Goal: Task Accomplishment & Management: Manage account settings

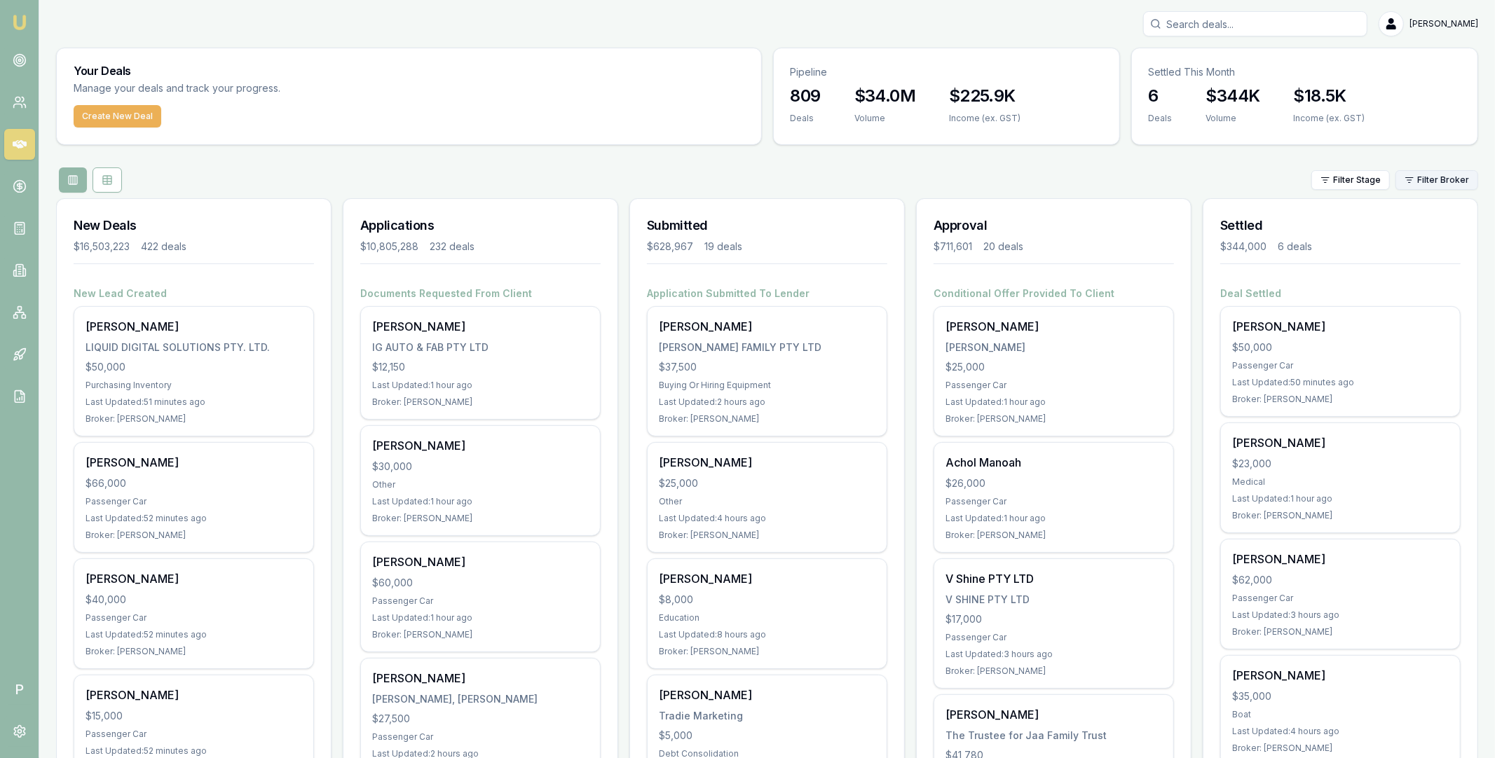
click at [1455, 177] on html "Emu Broker P [PERSON_NAME] Toggle Menu Your Deals Manage your deals and track y…" at bounding box center [747, 379] width 1495 height 758
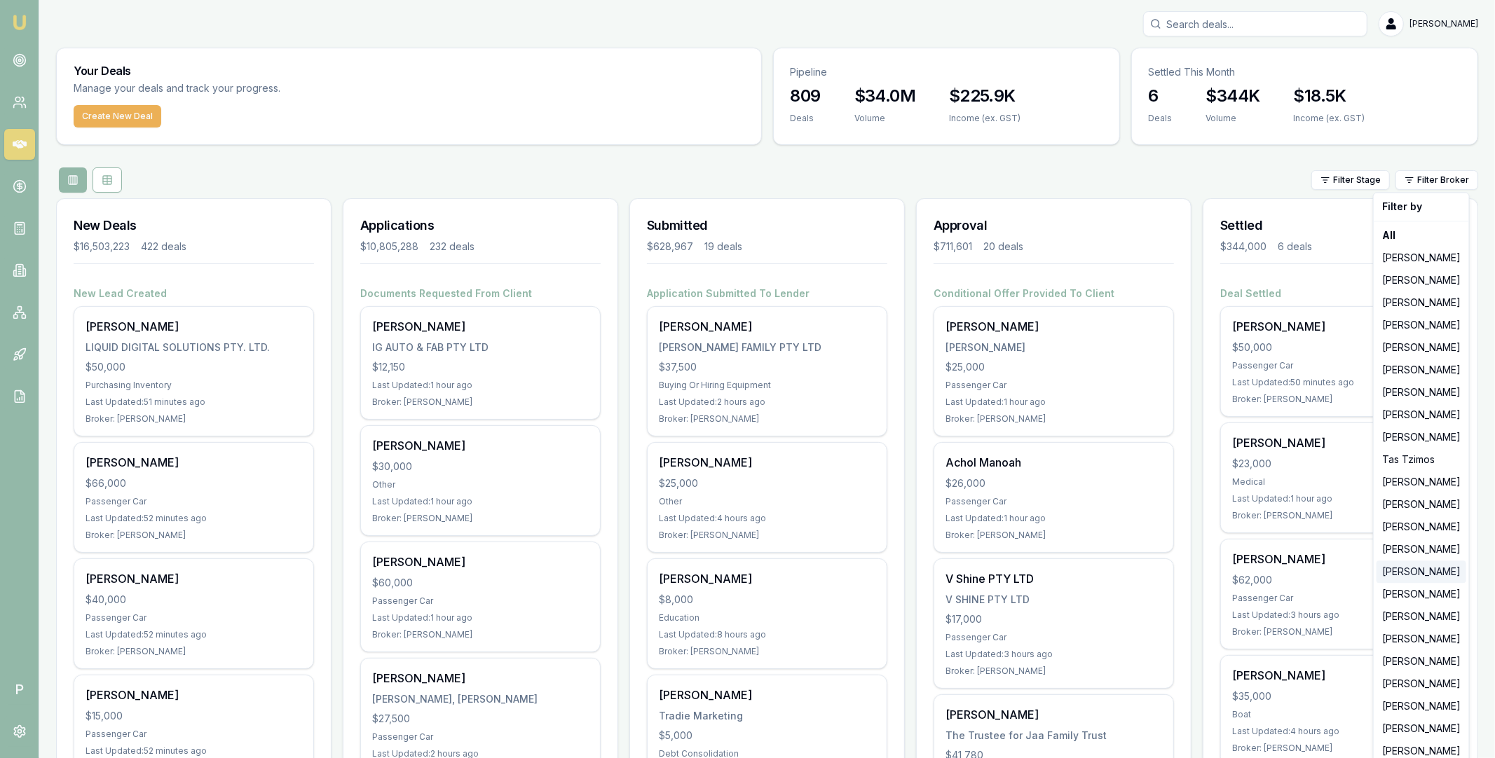
click at [1404, 575] on div "Eujin Ooi" at bounding box center [1421, 572] width 90 height 22
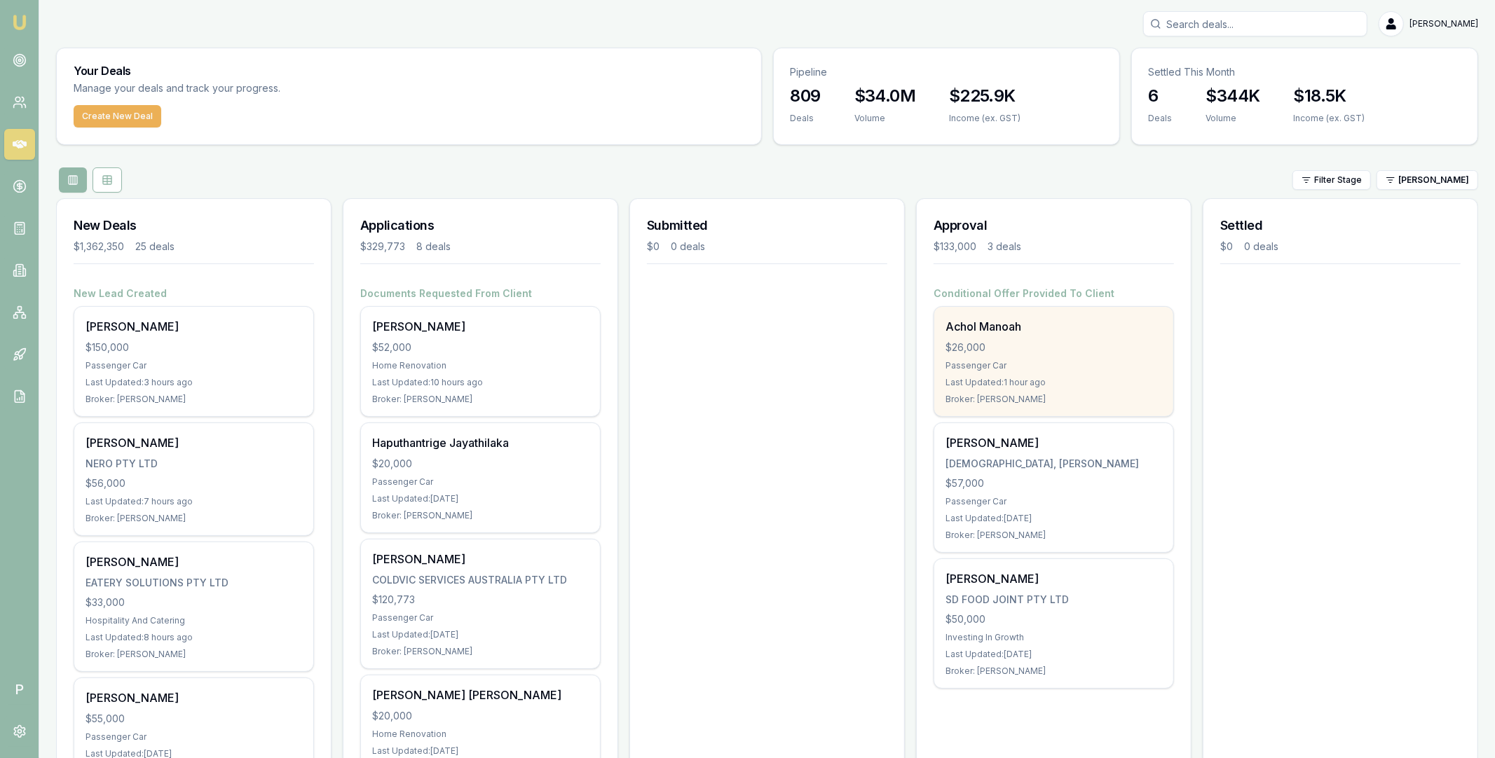
click at [1012, 354] on div "$26,000" at bounding box center [1053, 348] width 217 height 14
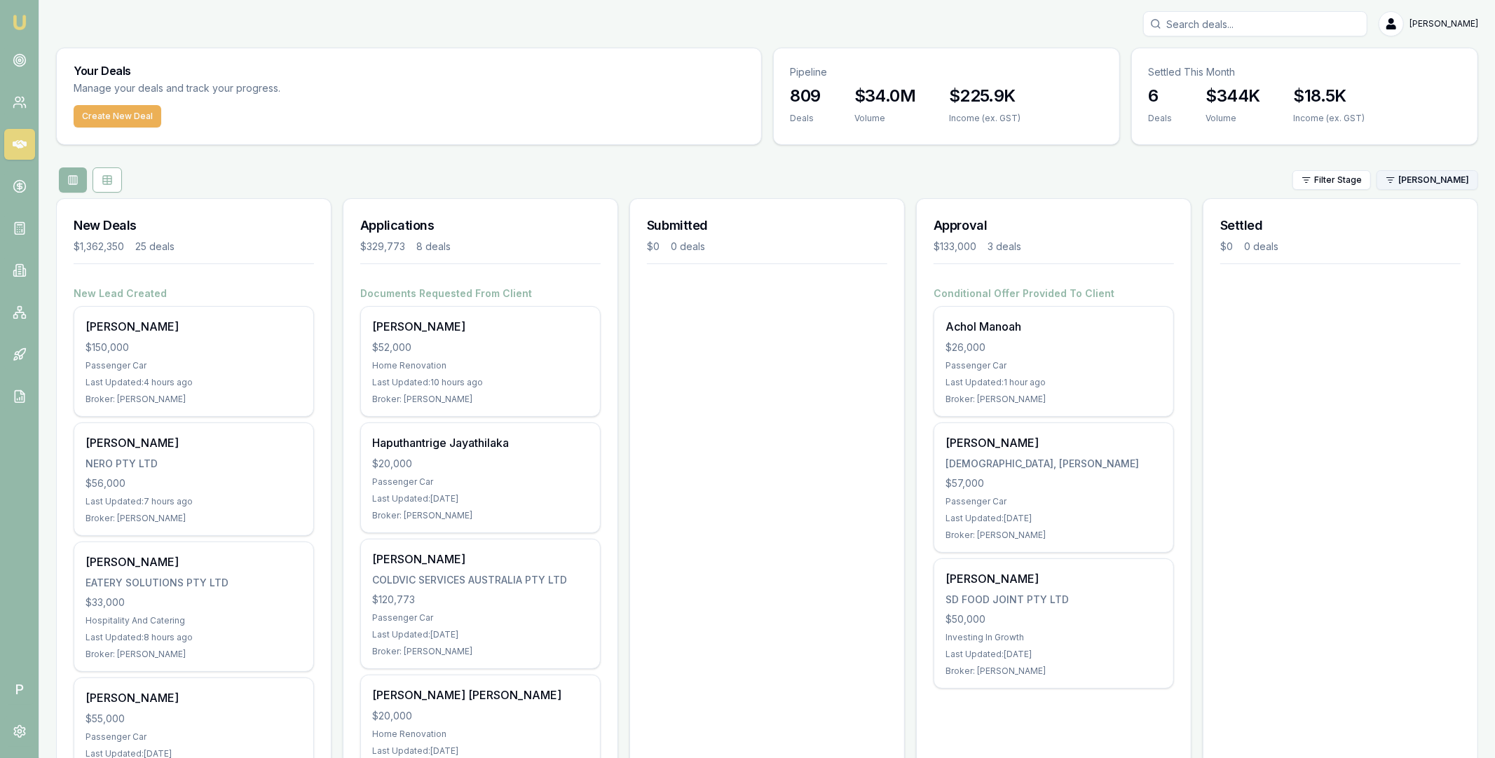
click at [1458, 178] on html "Emu Broker P Matt Leeburn Toggle Menu Your Deals Manage your deals and track yo…" at bounding box center [747, 379] width 1495 height 758
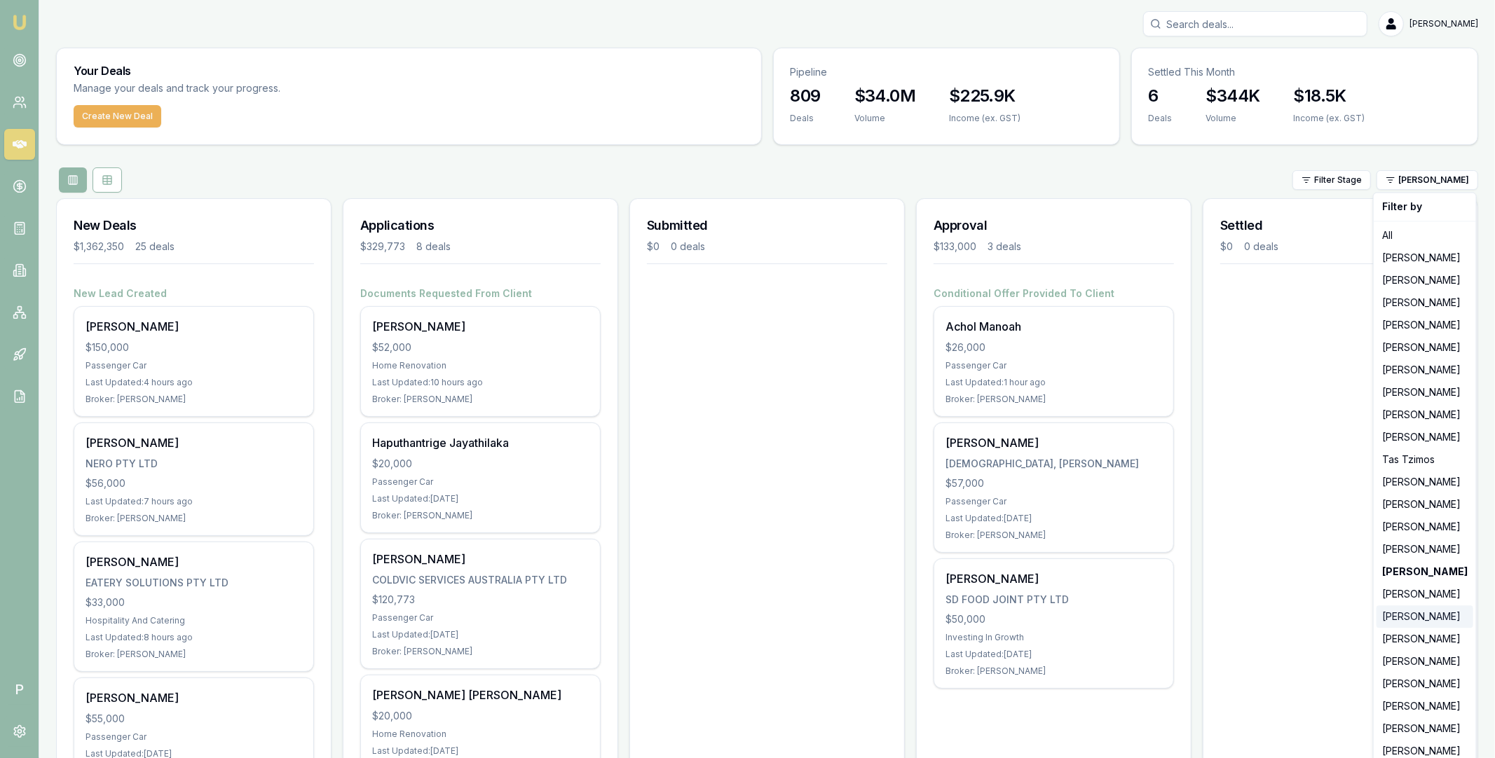
click at [1410, 614] on div "Natasha McCallum" at bounding box center [1424, 616] width 97 height 22
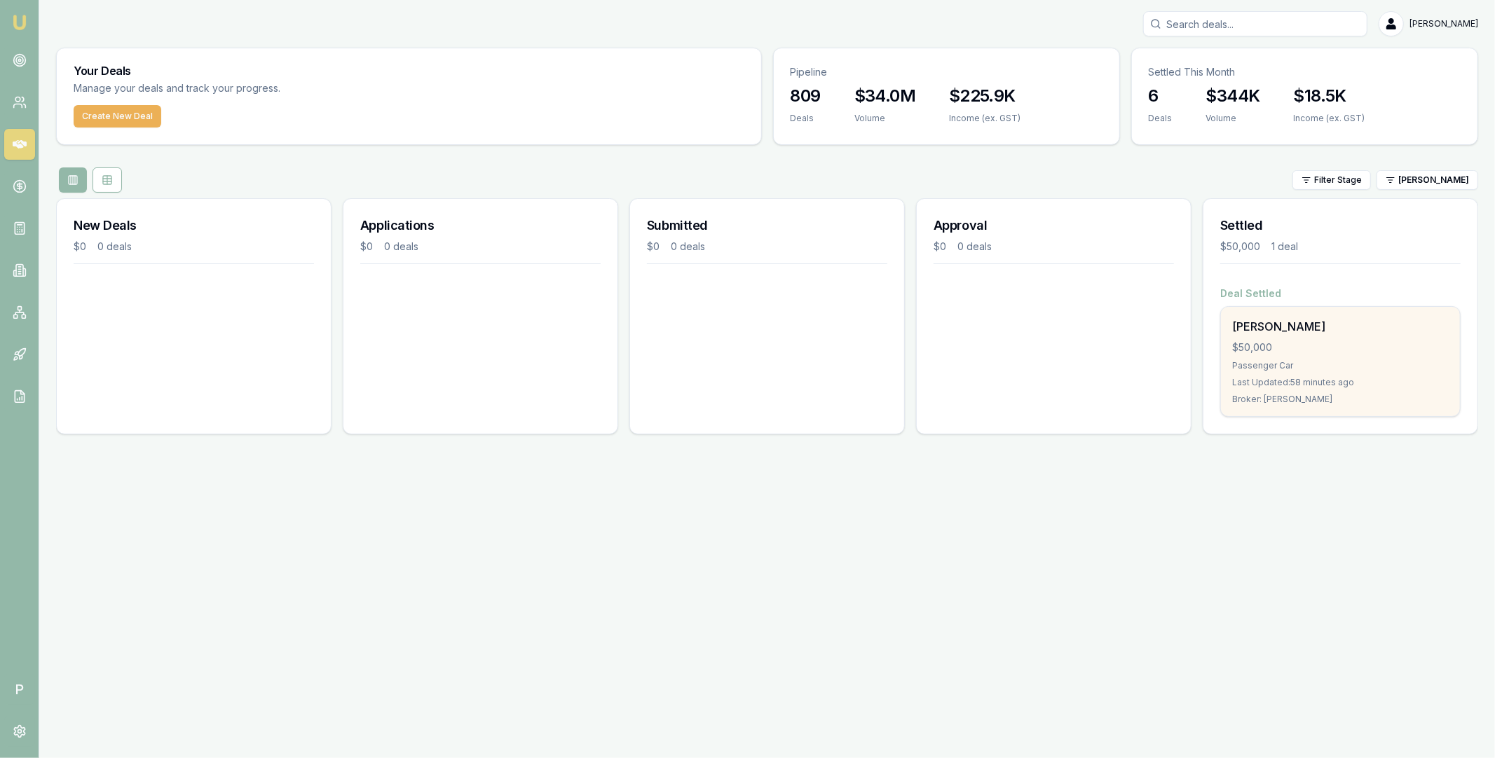
click at [1338, 332] on div "[PERSON_NAME]" at bounding box center [1340, 326] width 217 height 17
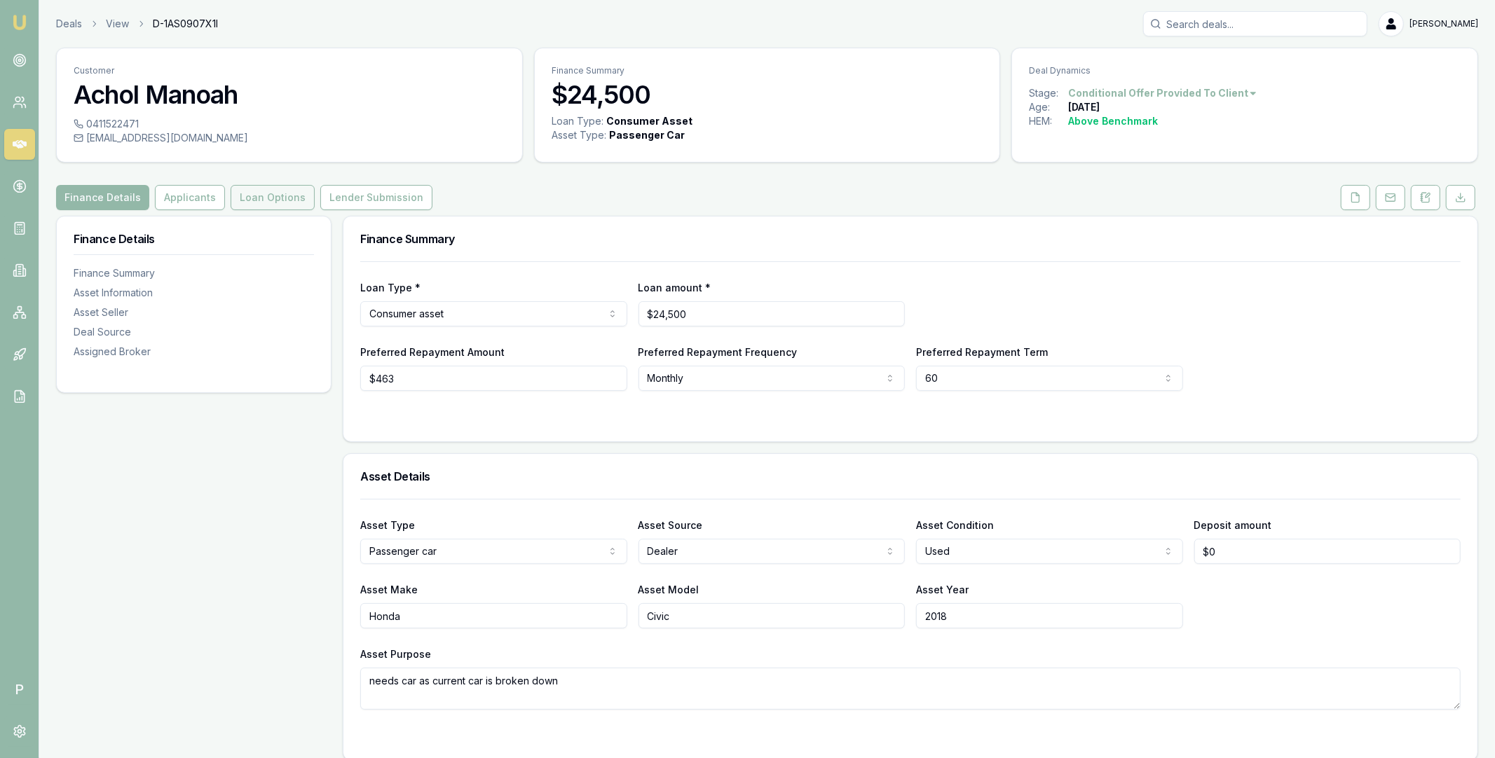
click at [288, 195] on button "Loan Options" at bounding box center [273, 197] width 84 height 25
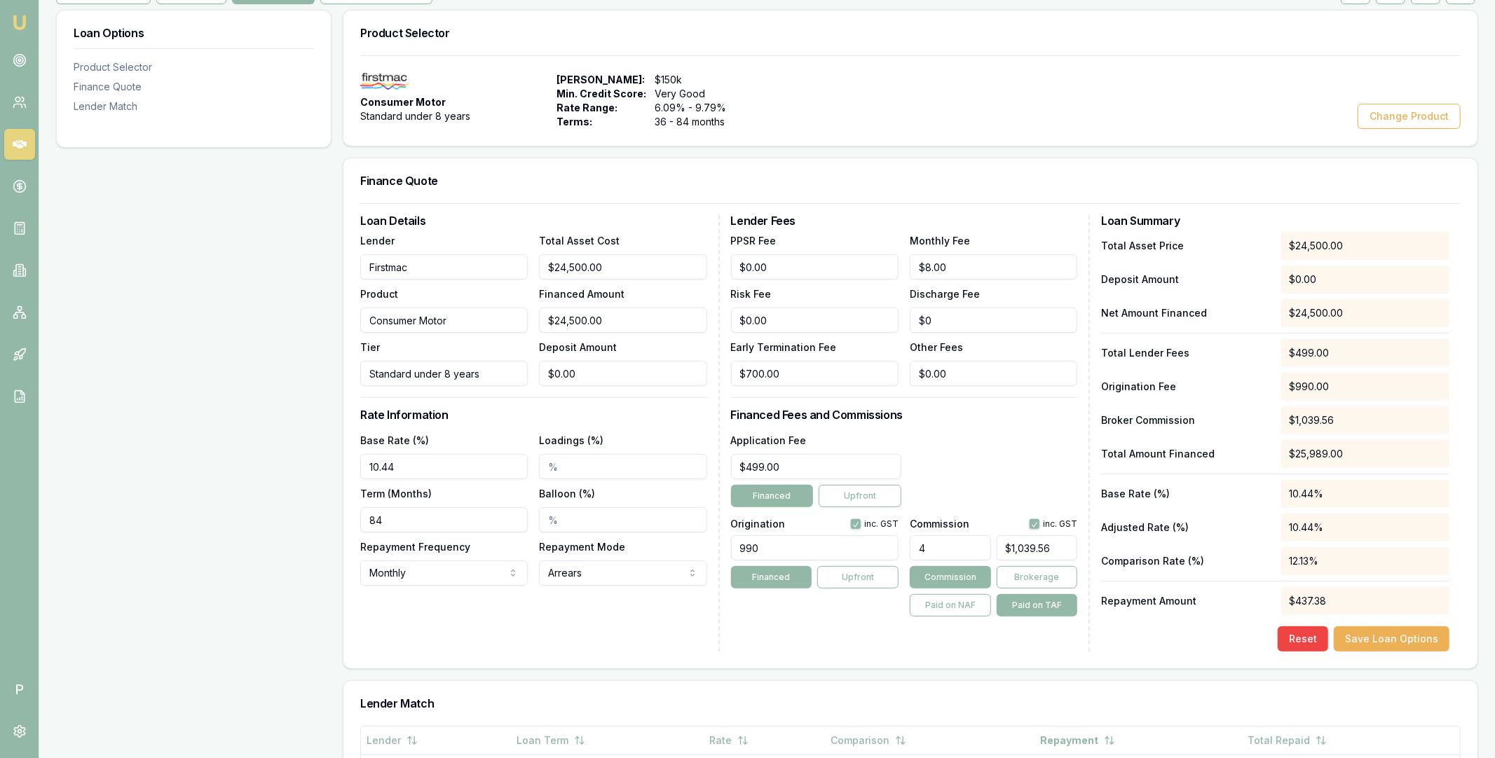
scroll to position [64, 0]
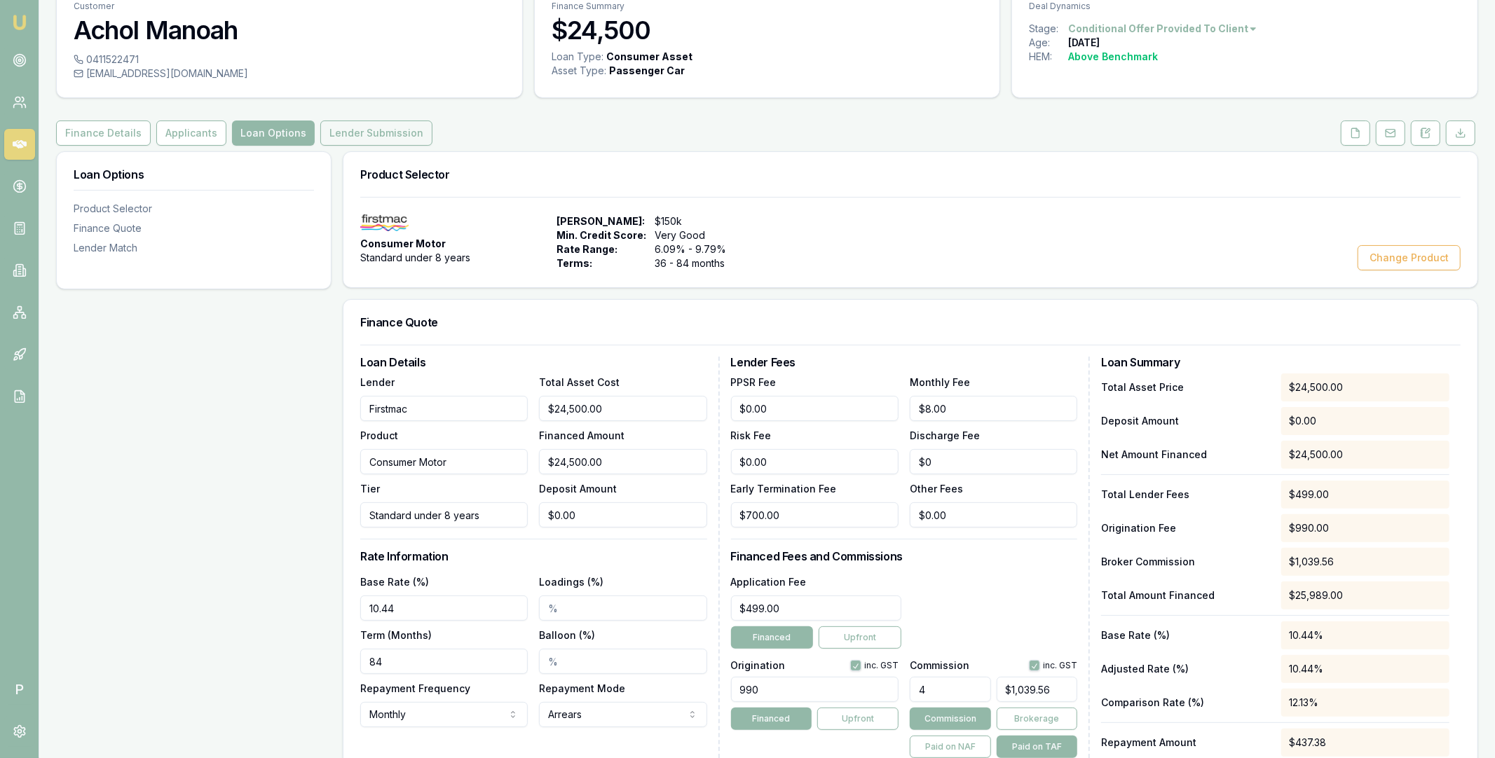
click at [374, 133] on button "Lender Submission" at bounding box center [376, 133] width 112 height 25
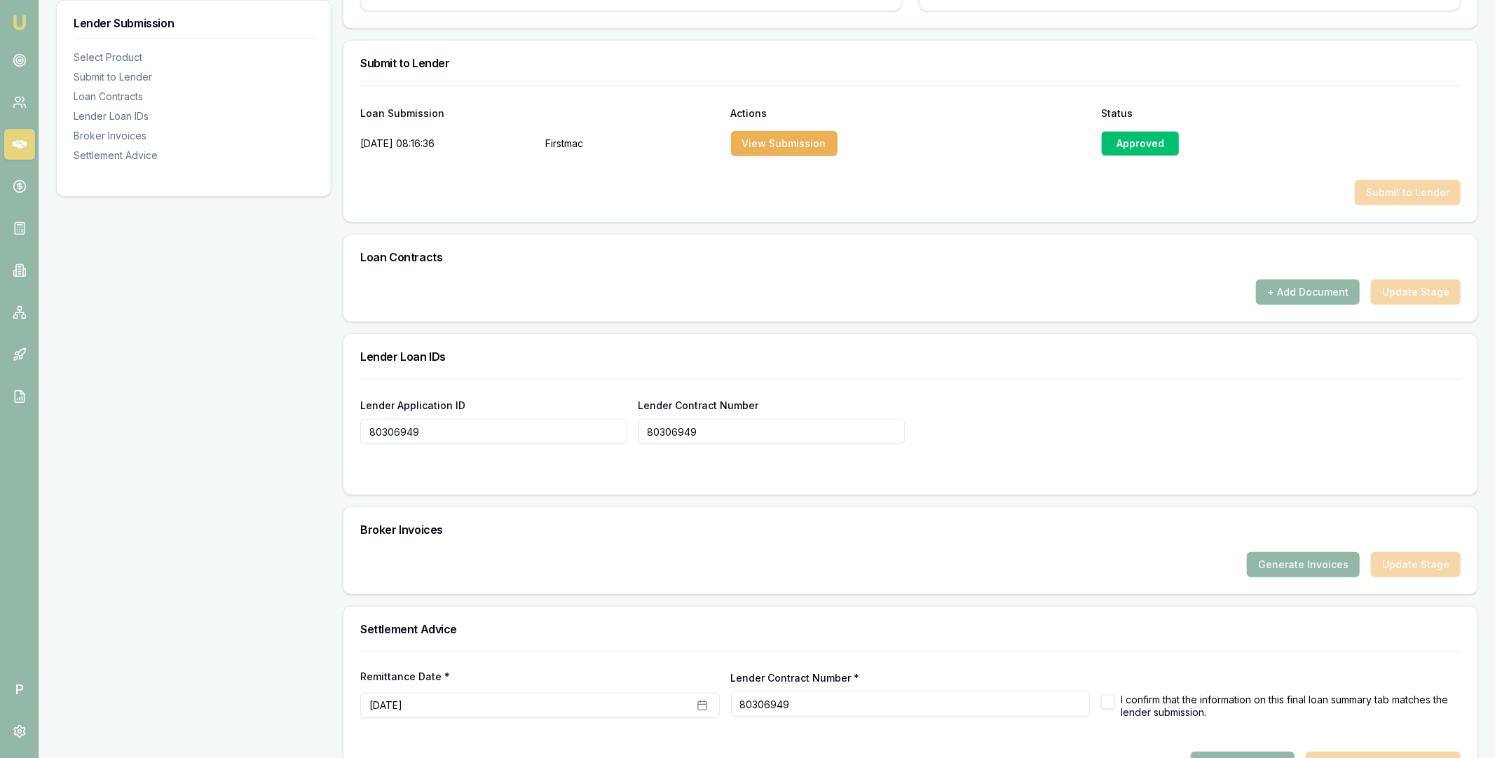
scroll to position [724, 0]
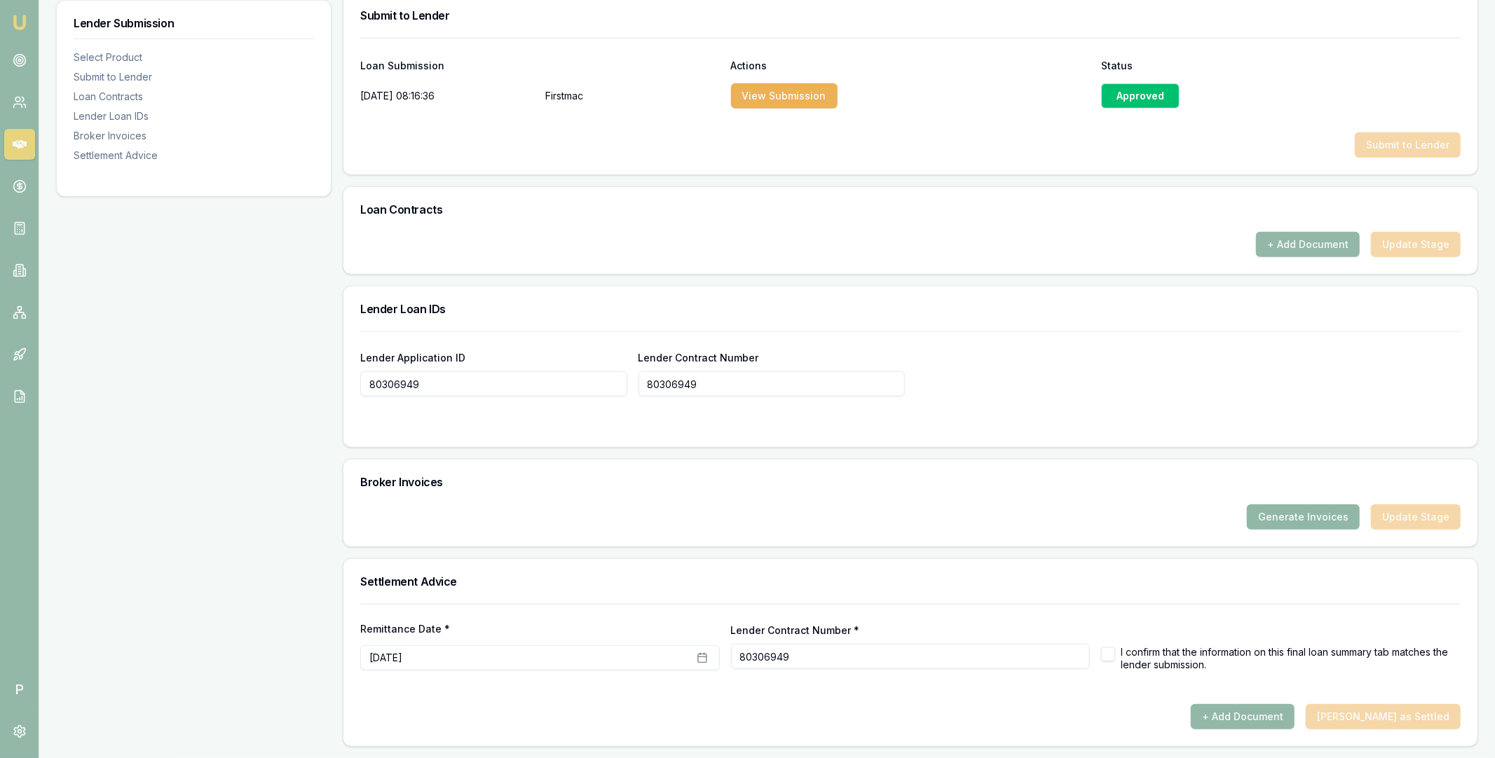
click at [1298, 507] on button "Generate Invoices" at bounding box center [1302, 516] width 113 height 25
click at [1289, 517] on button "Generate Invoices" at bounding box center [1302, 516] width 113 height 25
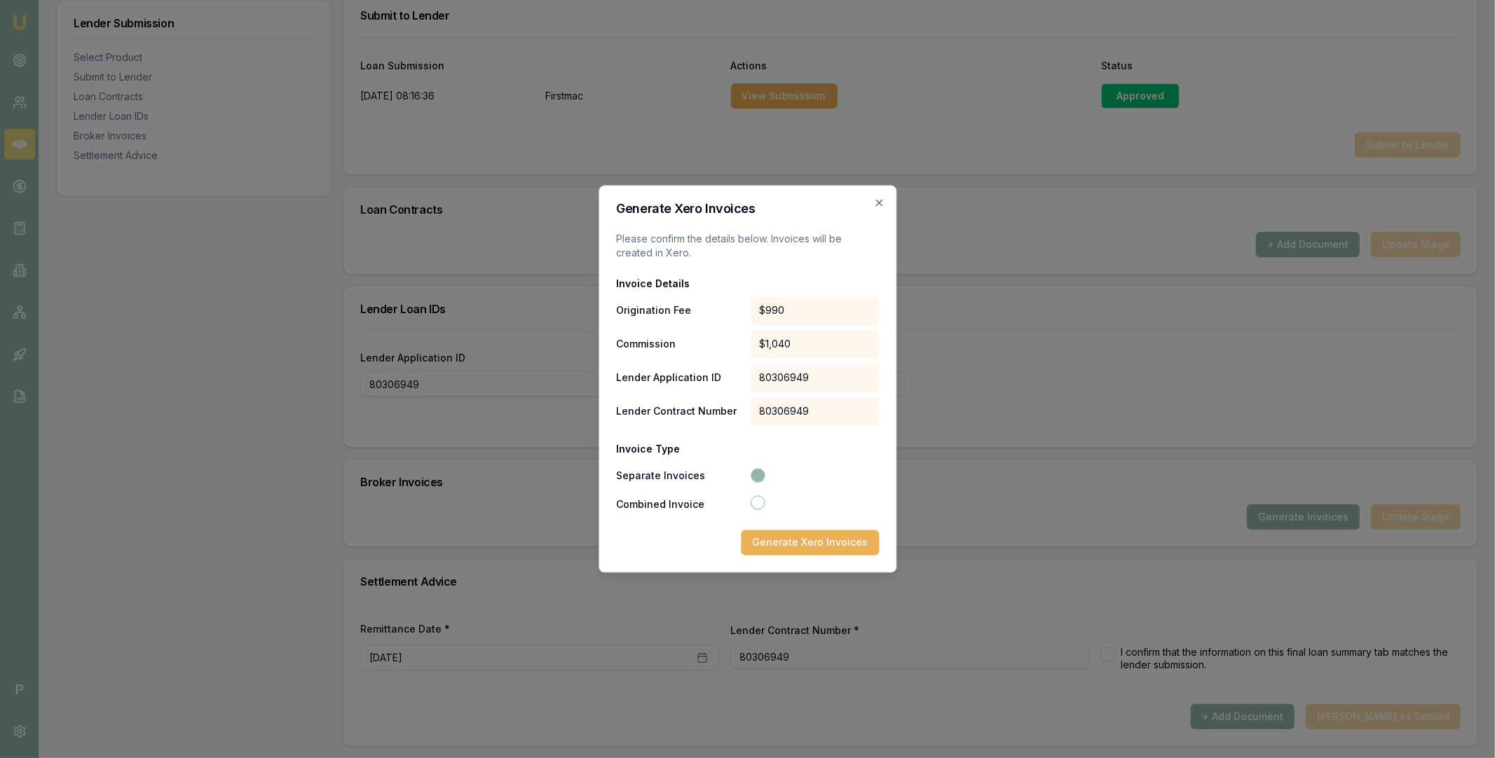
click at [759, 345] on div "$1,040" at bounding box center [814, 345] width 129 height 28
drag, startPoint x: 759, startPoint y: 343, endPoint x: 810, endPoint y: 344, distance: 51.2
click at [810, 344] on div "$1,040" at bounding box center [814, 345] width 129 height 28
click at [791, 342] on div "$1,040" at bounding box center [814, 345] width 129 height 28
click at [774, 343] on div "$1,040" at bounding box center [814, 345] width 129 height 28
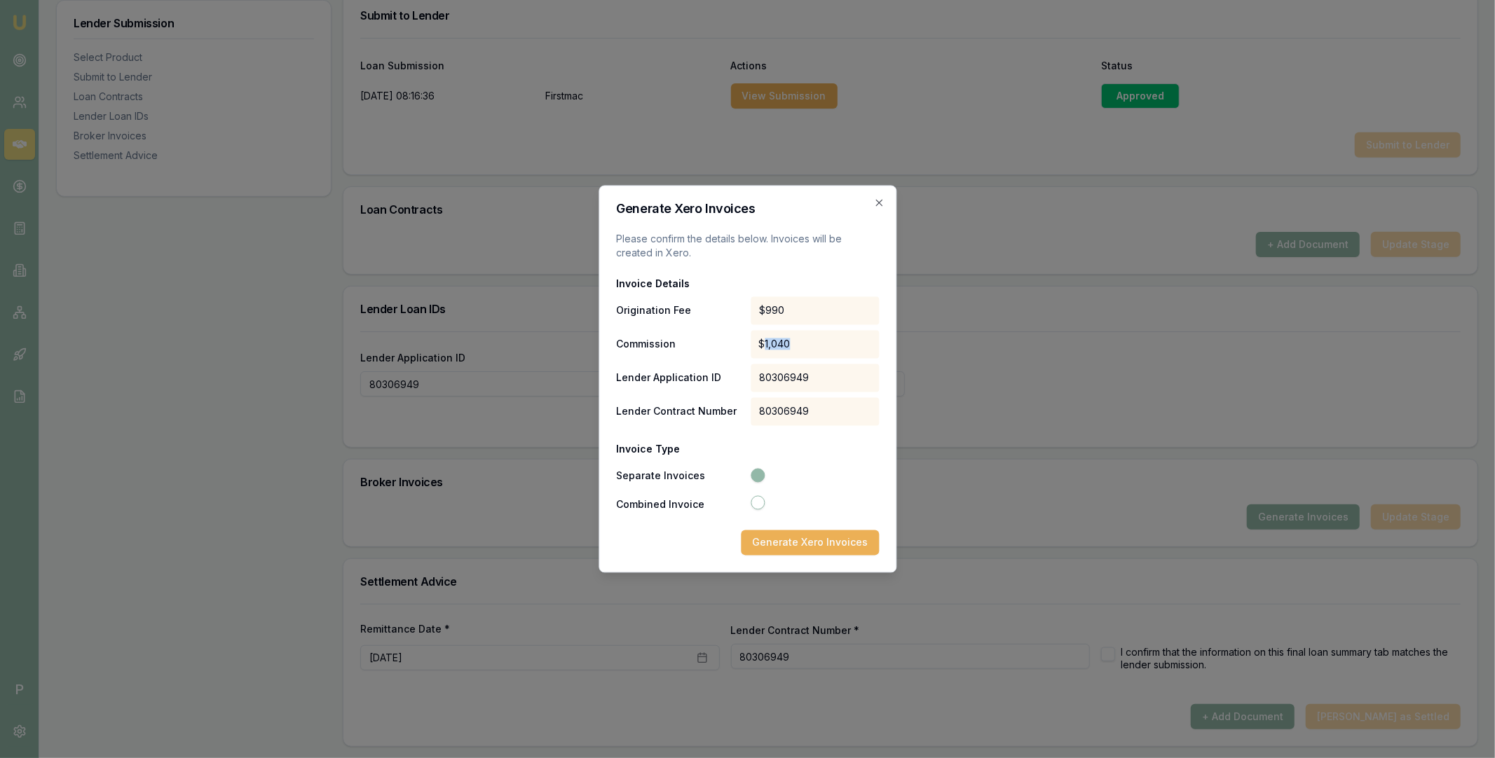
click at [774, 343] on div "$1,040" at bounding box center [814, 345] width 129 height 28
click at [811, 346] on div "$1,040" at bounding box center [814, 345] width 129 height 28
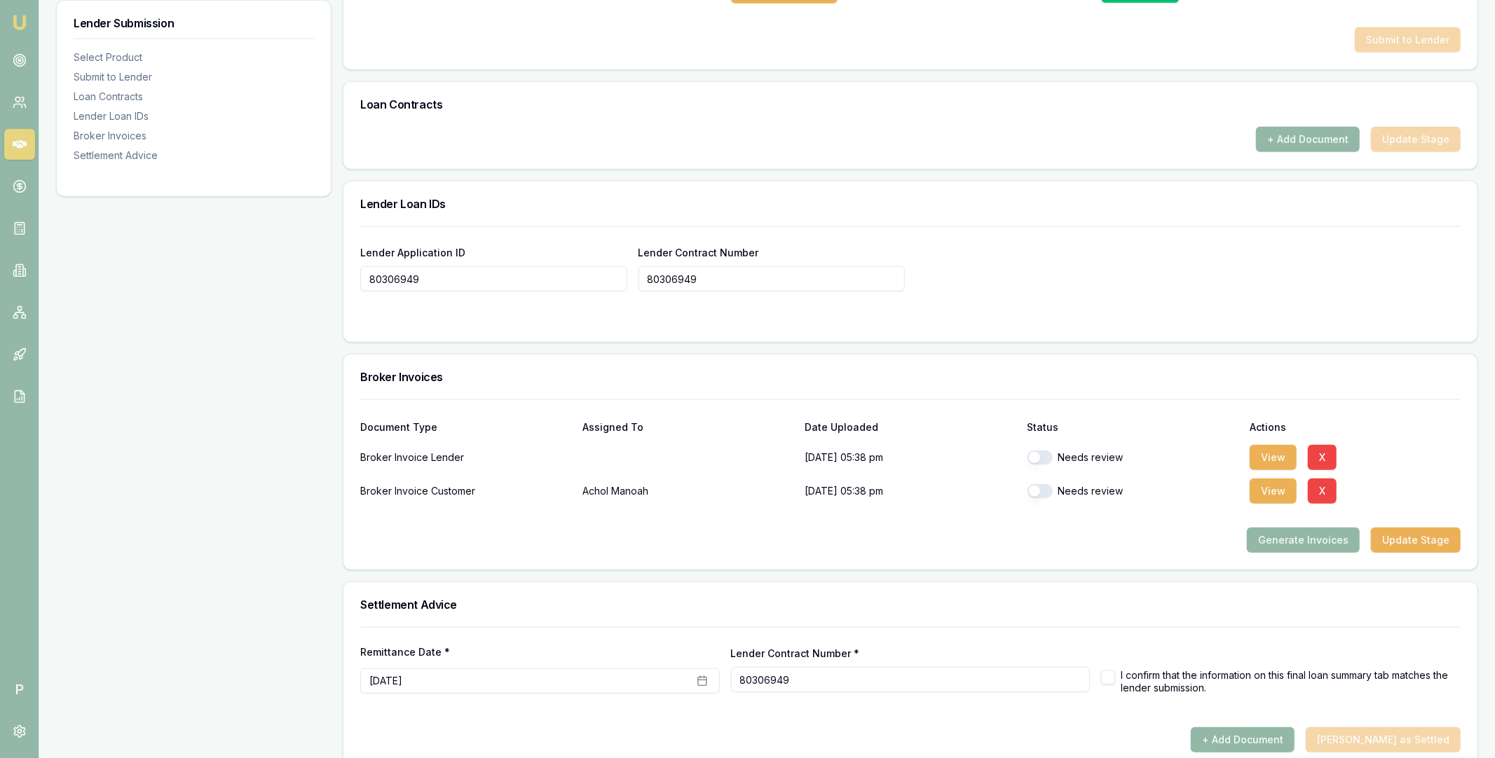
scroll to position [852, 0]
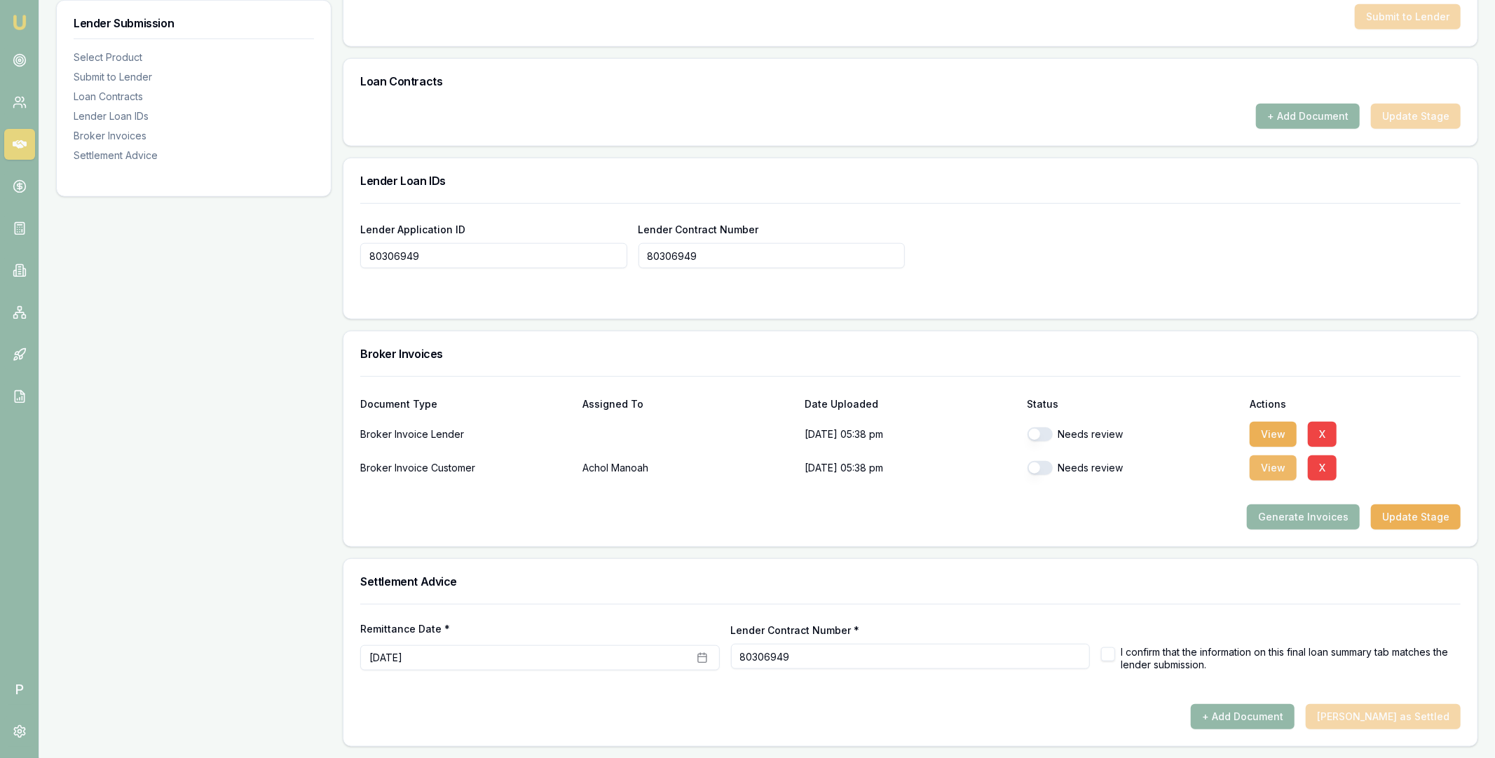
click at [1267, 464] on button "View" at bounding box center [1272, 467] width 47 height 25
click at [1265, 442] on button "View" at bounding box center [1272, 434] width 47 height 25
click at [305, 294] on div "Lender Submission Select Product Submit to Lender Loan Contracts Lender Loan ID…" at bounding box center [193, 56] width 275 height 1382
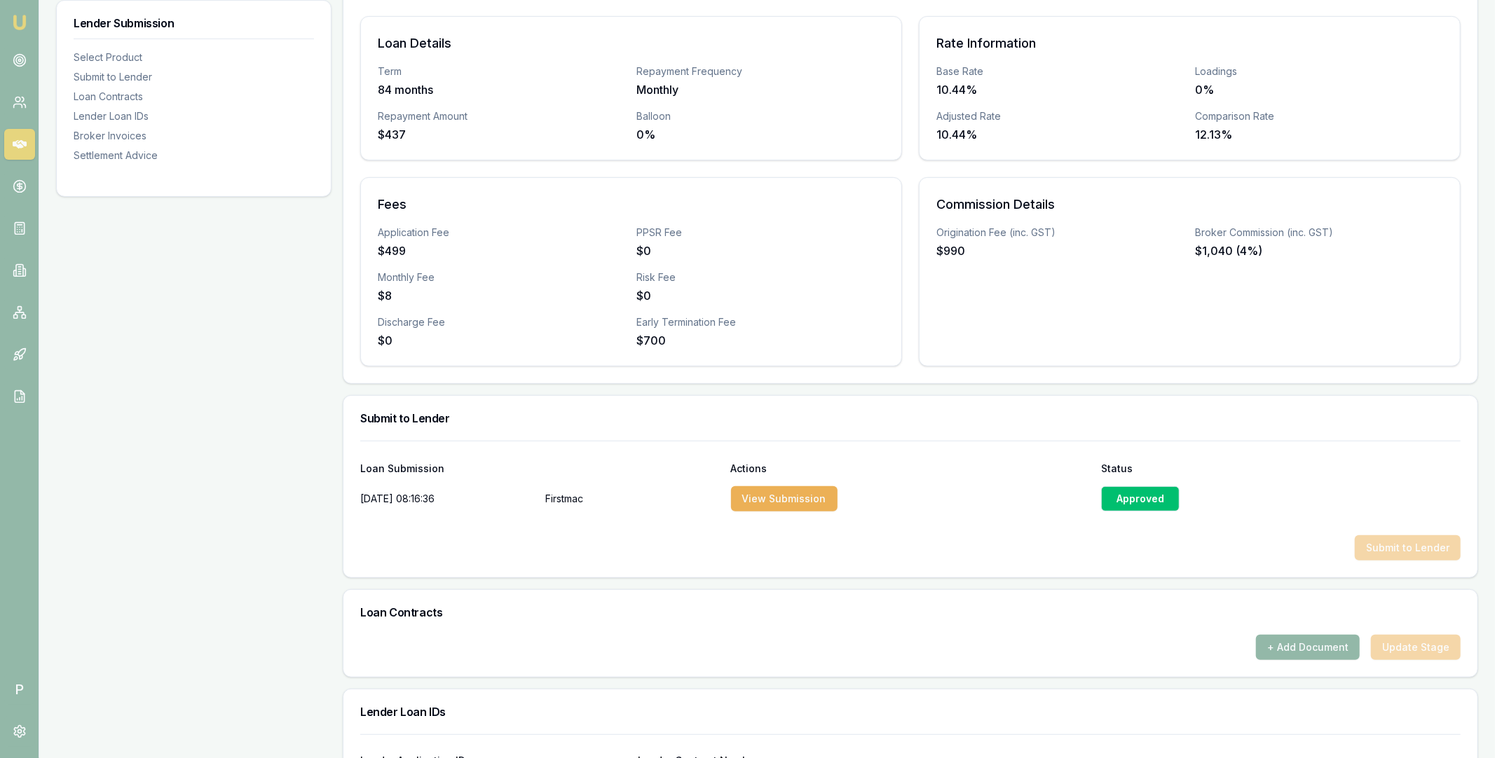
scroll to position [0, 0]
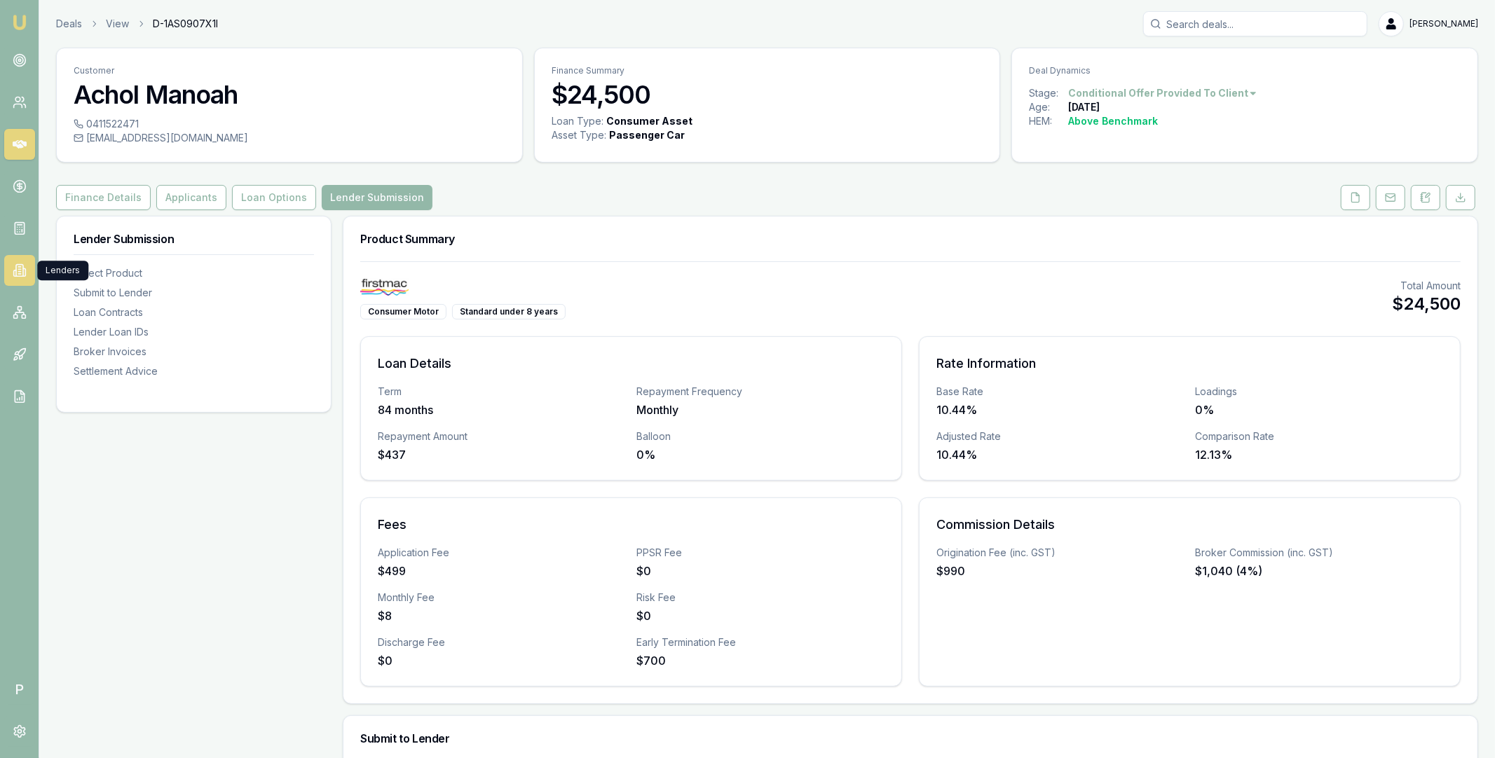
click at [16, 269] on icon at bounding box center [19, 271] width 7 height 12
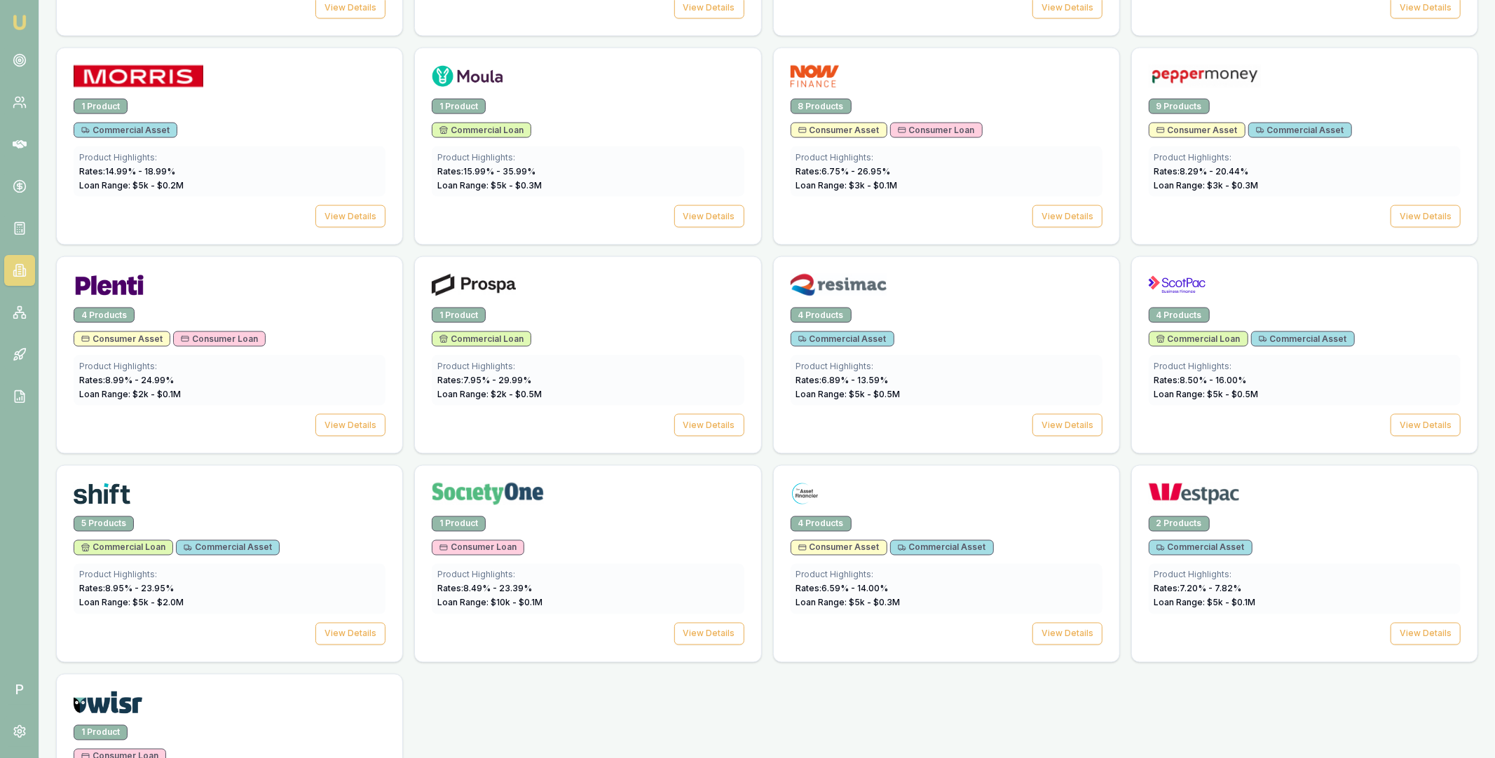
scroll to position [1847, 0]
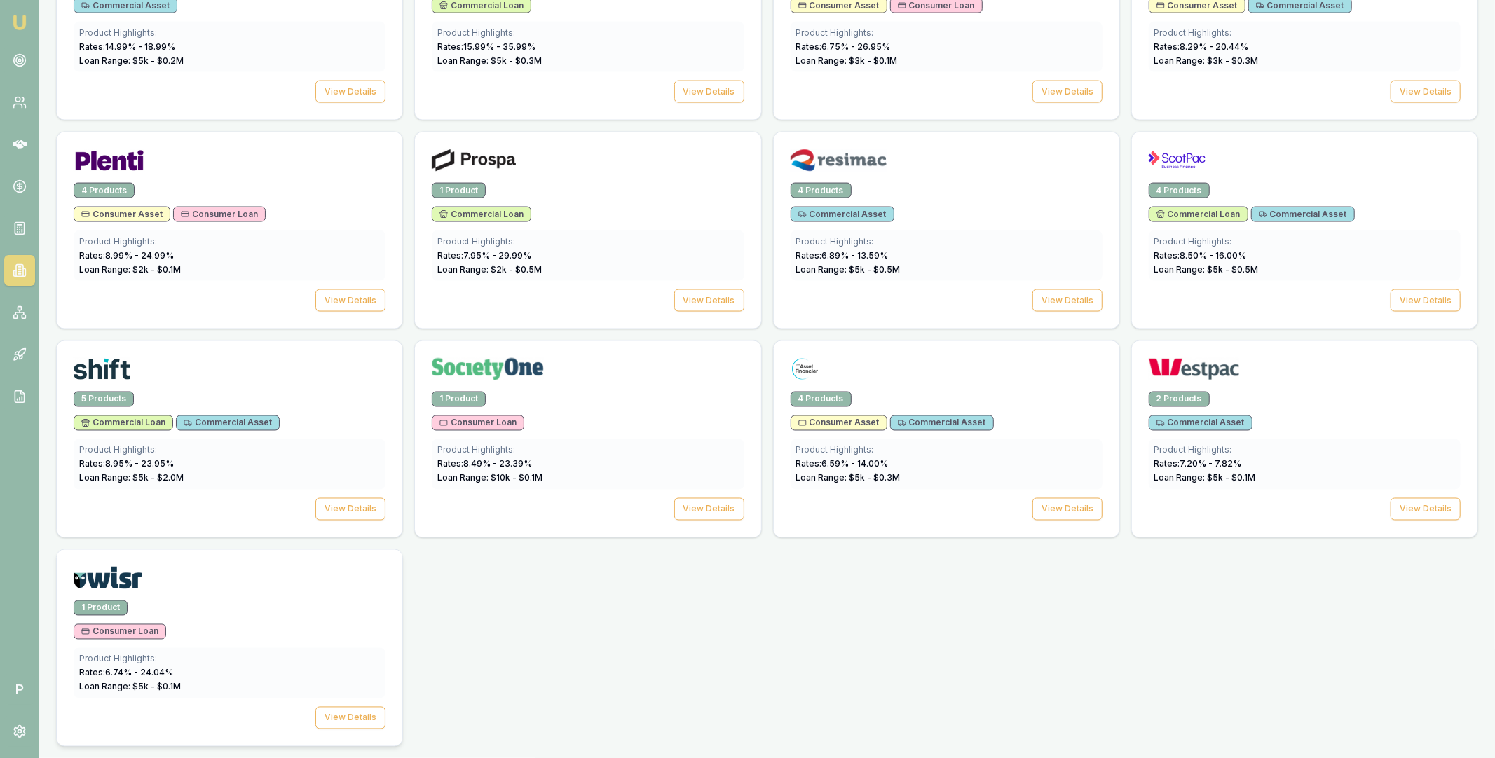
click at [137, 584] on img at bounding box center [108, 578] width 69 height 22
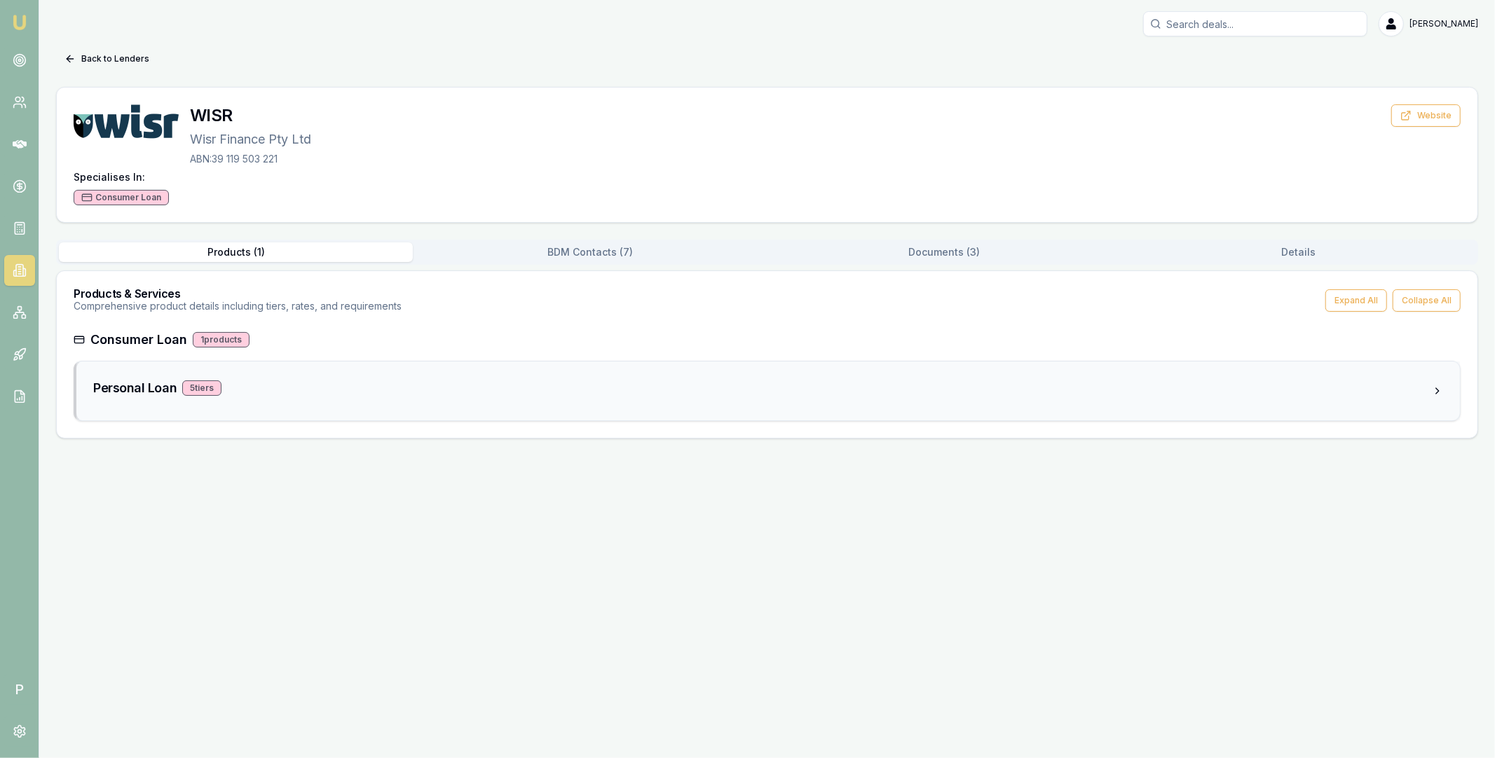
click at [294, 388] on div "Personal Loan 5 tier s" at bounding box center [762, 388] width 1338 height 20
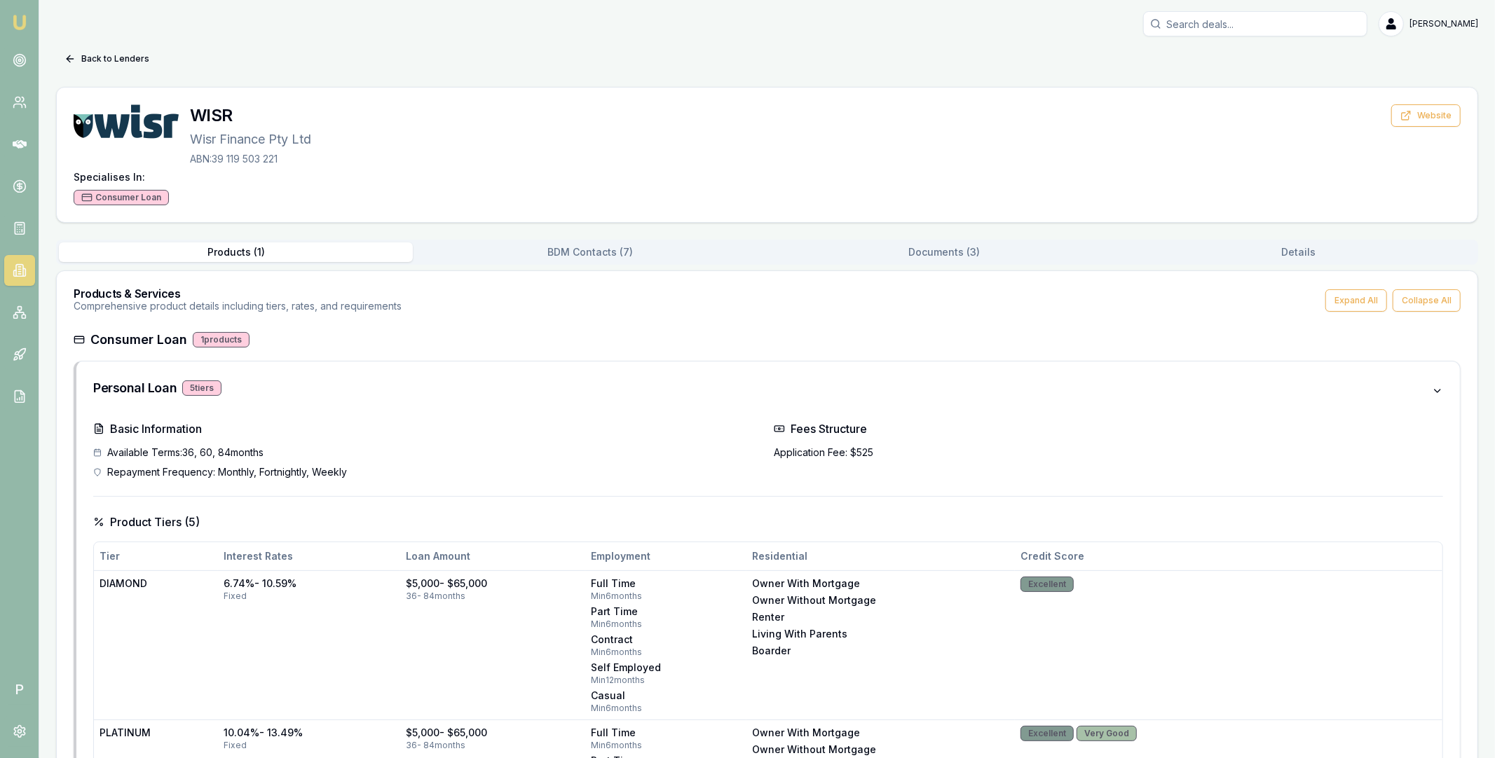
click at [547, 261] on button "BDM Contacts ( 7 )" at bounding box center [590, 252] width 354 height 20
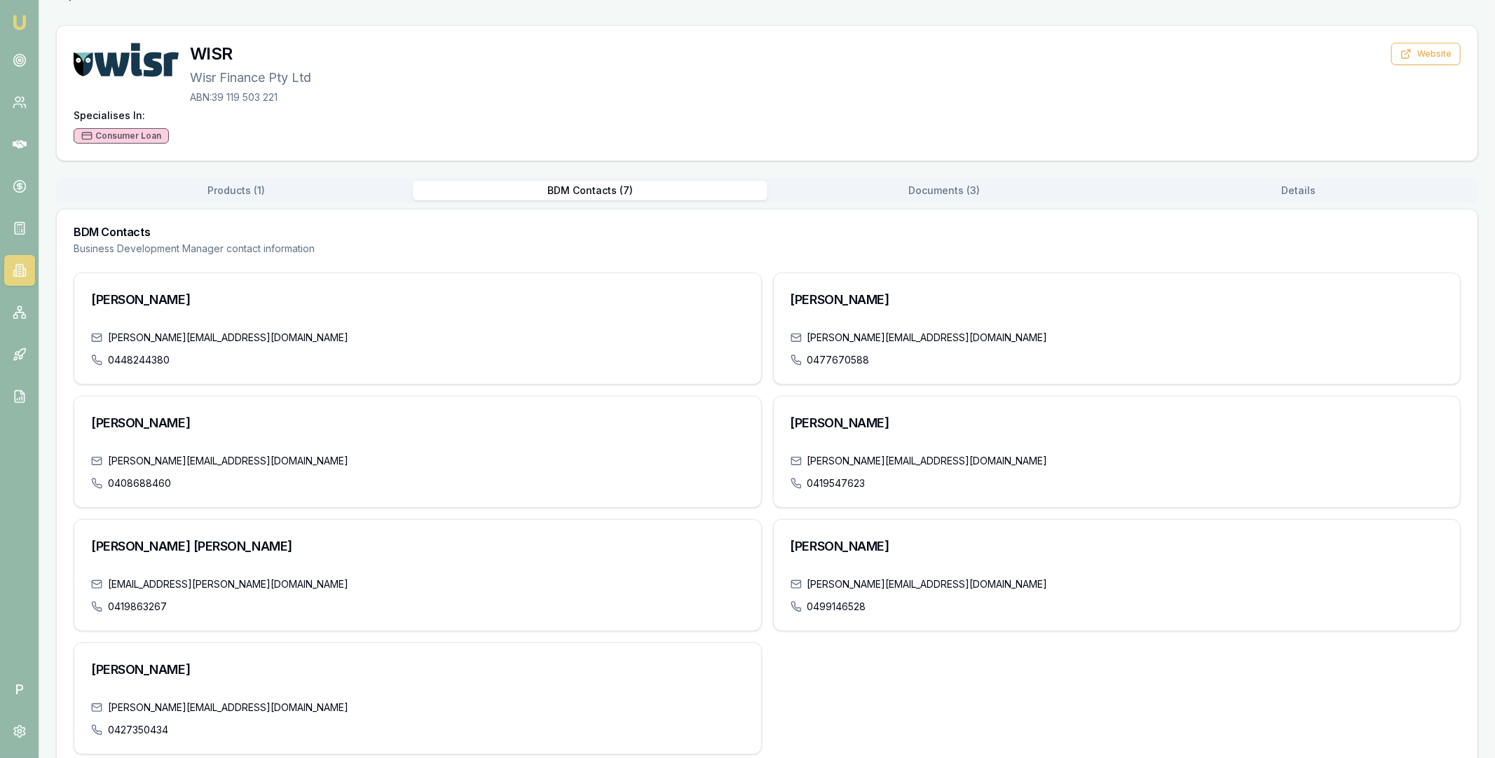
scroll to position [88, 0]
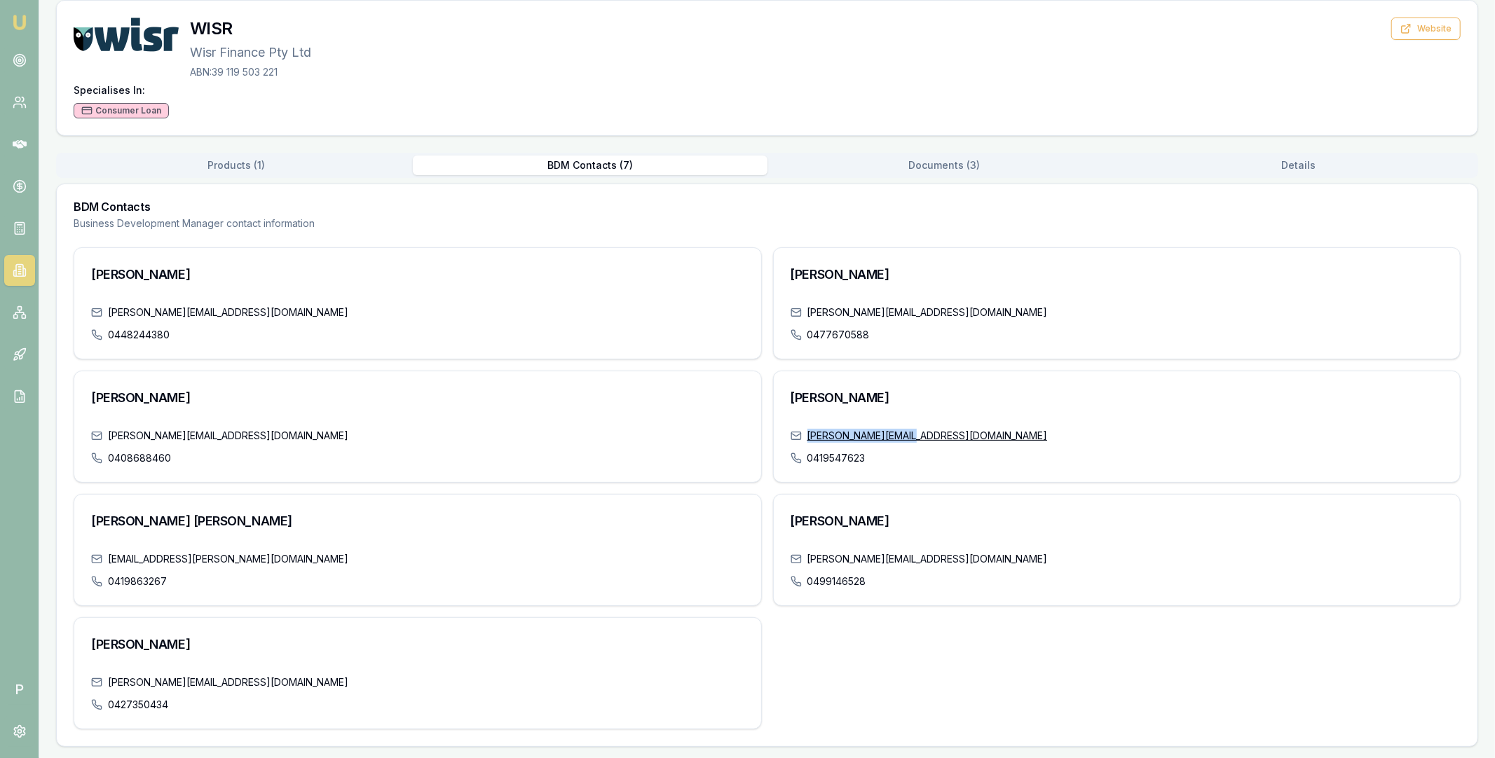
drag, startPoint x: 912, startPoint y: 434, endPoint x: 809, endPoint y: 437, distance: 103.7
click at [809, 437] on div "n.evans@wisr.com.au" at bounding box center [1116, 436] width 653 height 14
copy link "n.evans@wisr.com.au"
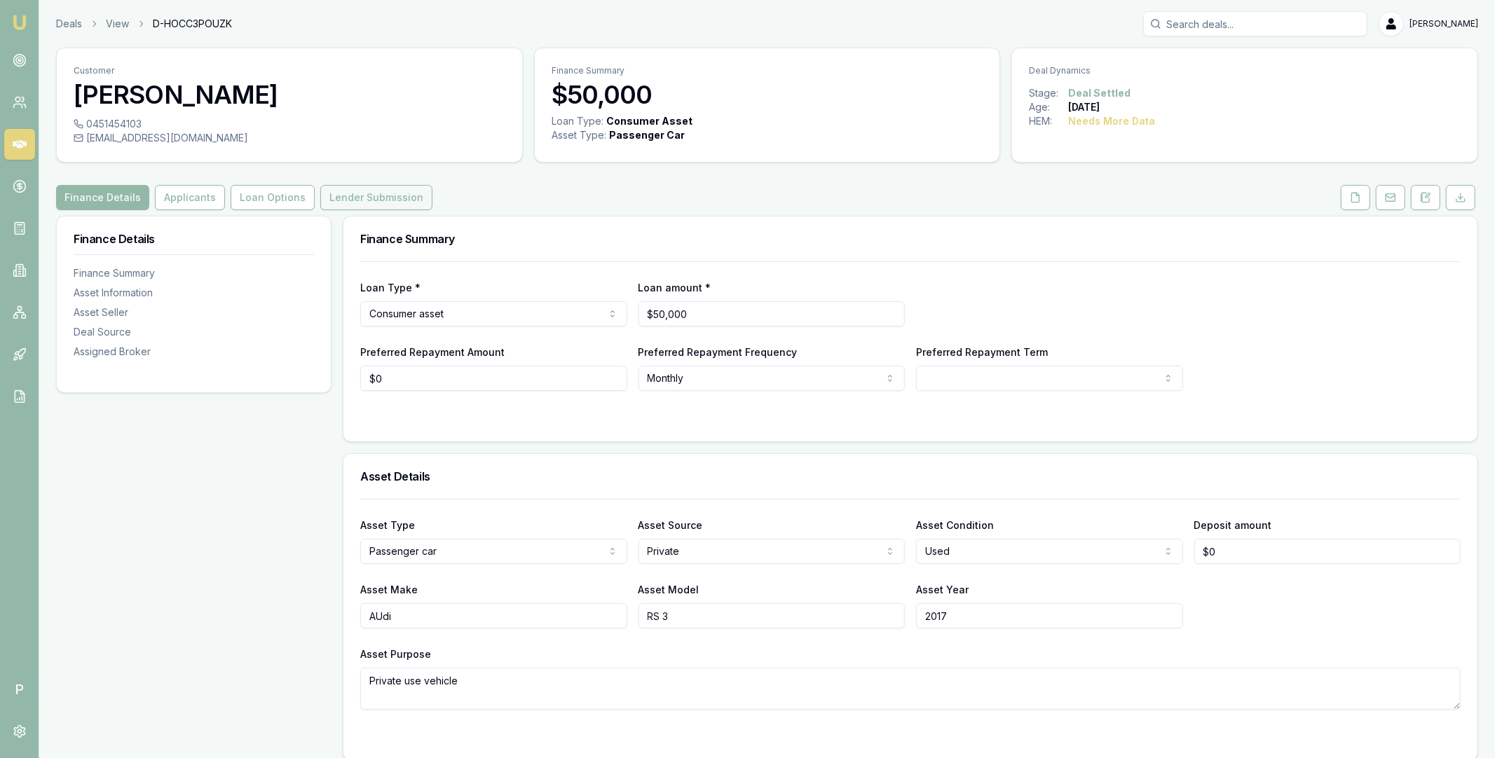
click at [349, 200] on button "Lender Submission" at bounding box center [376, 197] width 112 height 25
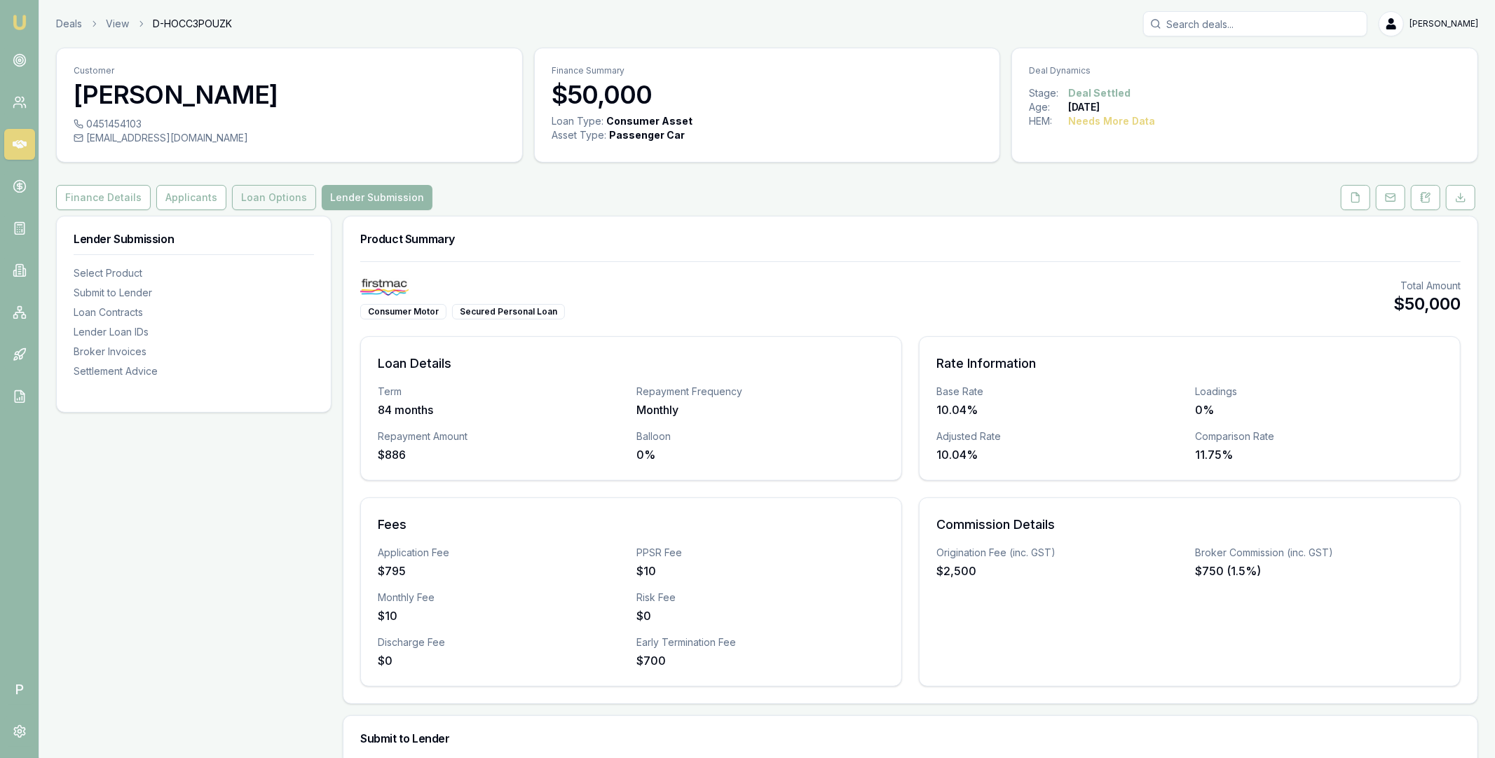
click at [247, 198] on button "Loan Options" at bounding box center [274, 197] width 84 height 25
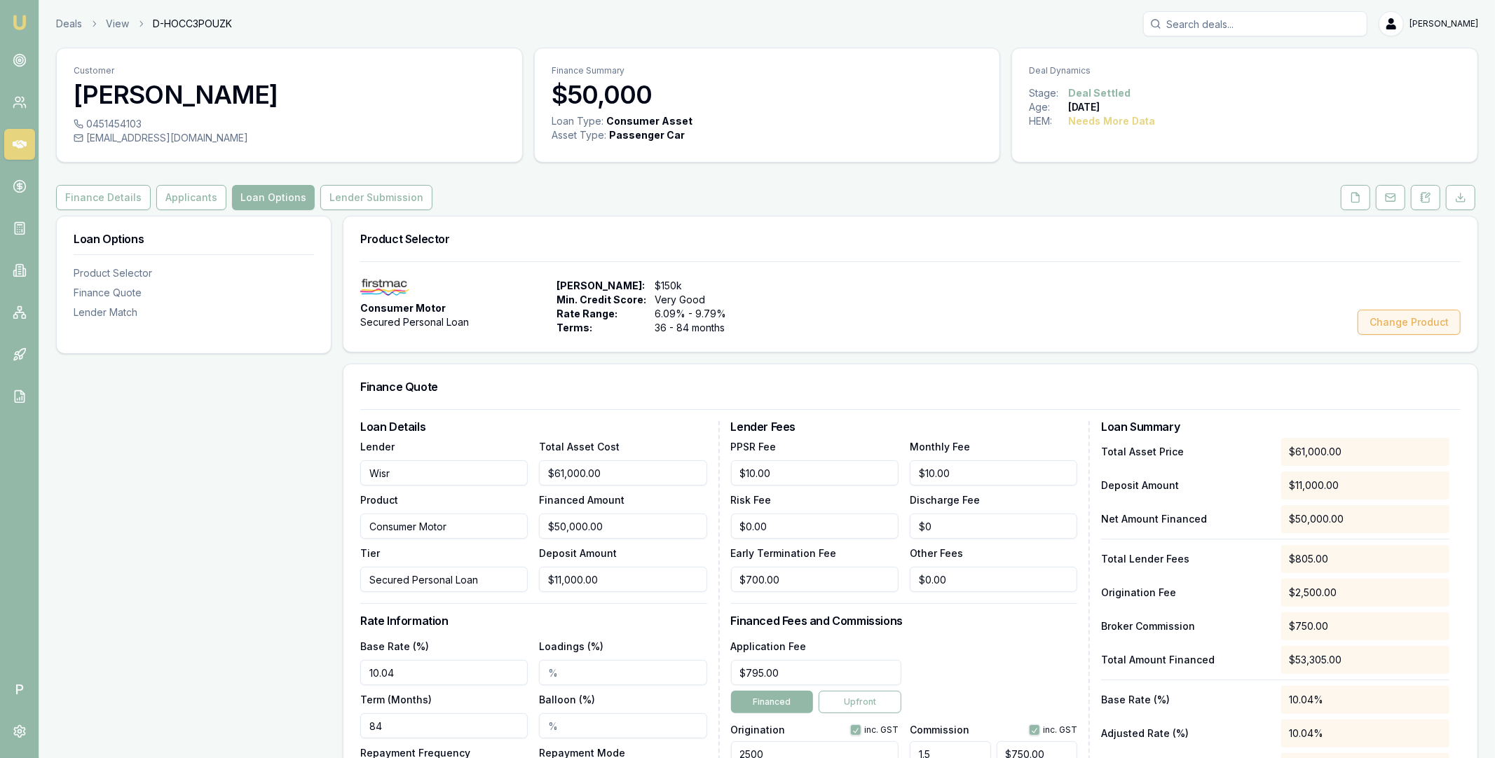
click at [1435, 327] on button "Change Product" at bounding box center [1408, 322] width 103 height 25
click at [273, 409] on div "Loan Options Product Selector Finance Quote Lender Match" at bounding box center [193, 749] width 275 height 1067
click at [393, 202] on button "Lender Submission" at bounding box center [376, 197] width 112 height 25
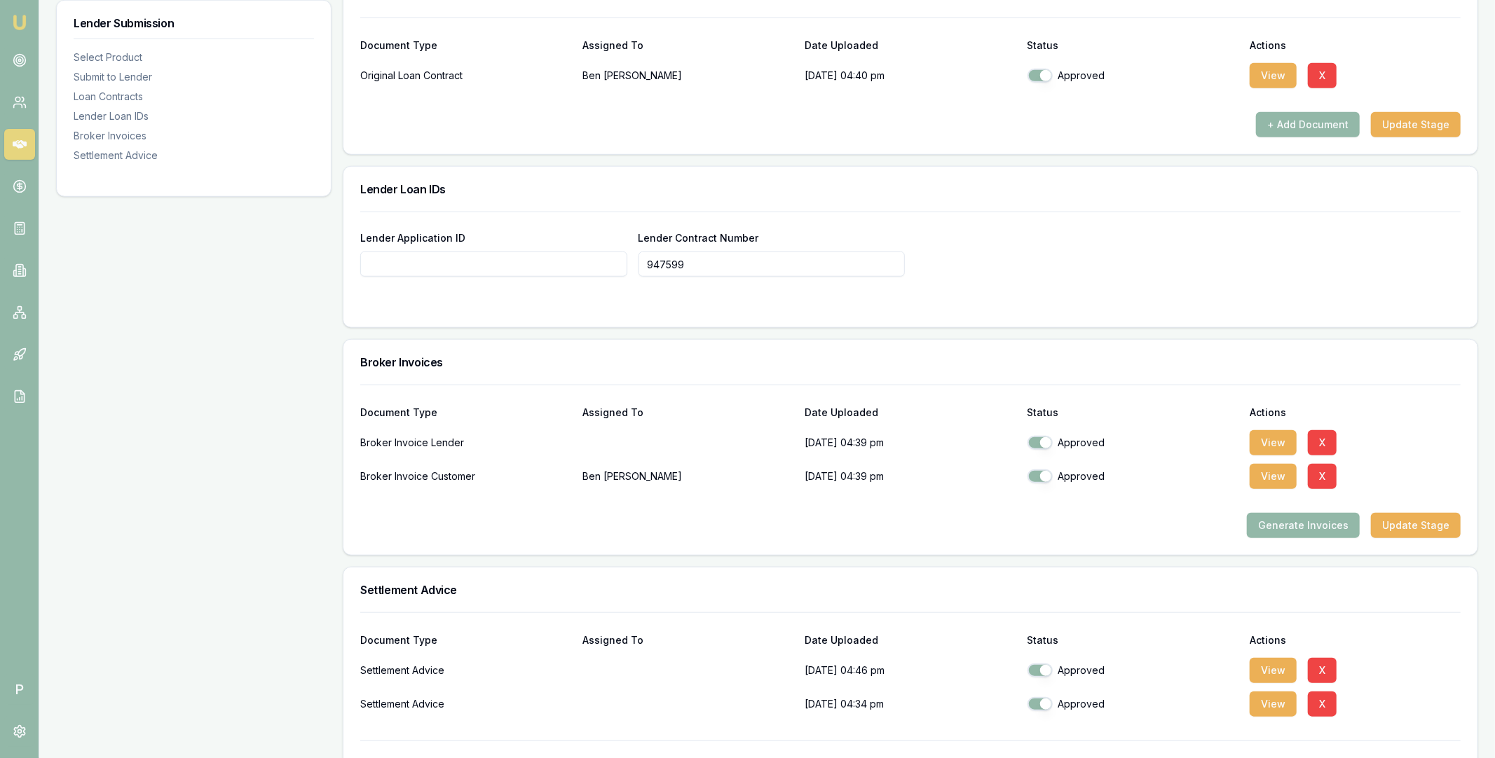
scroll to position [1075, 0]
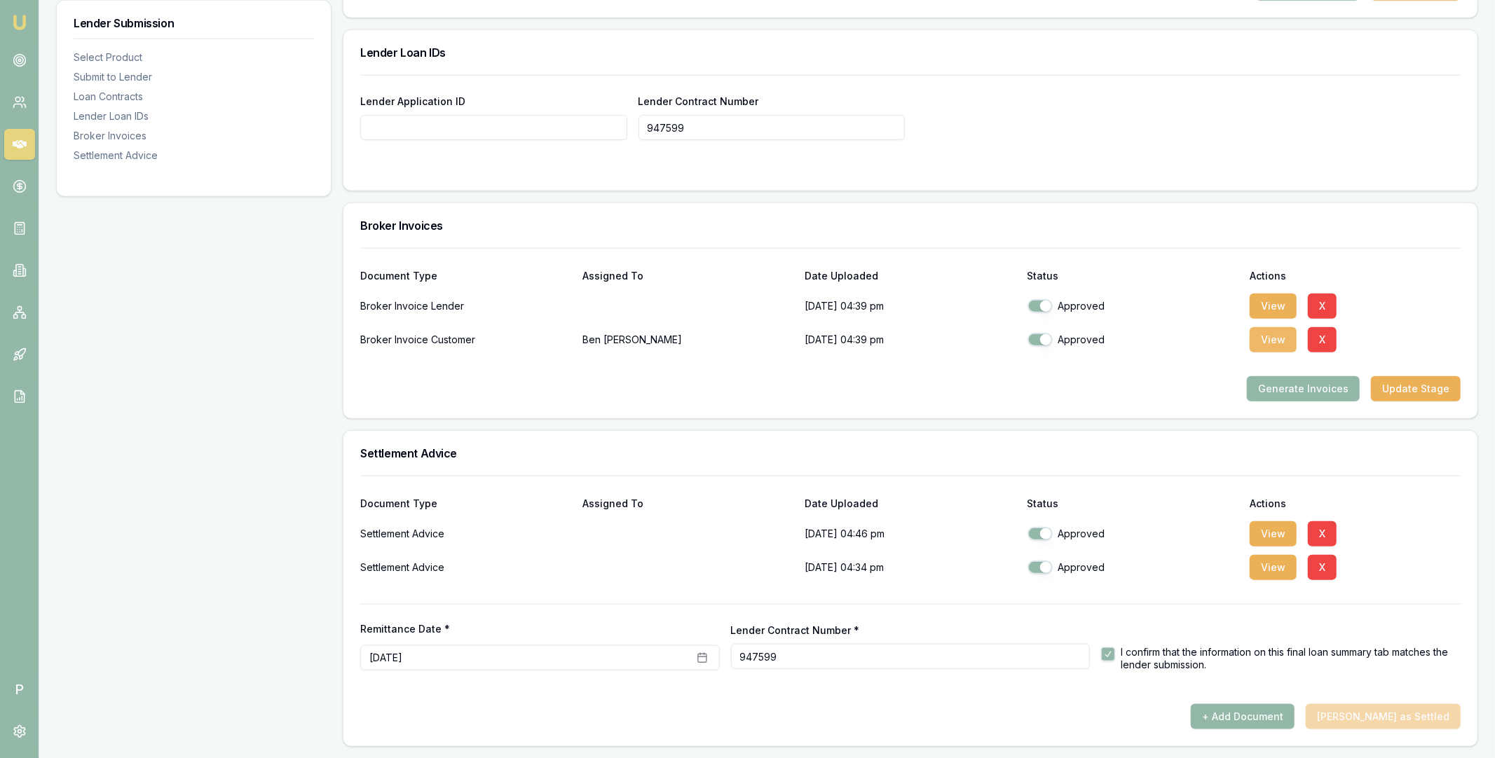
click at [1253, 345] on button "View" at bounding box center [1272, 339] width 47 height 25
click at [1277, 567] on button "View" at bounding box center [1272, 567] width 47 height 25
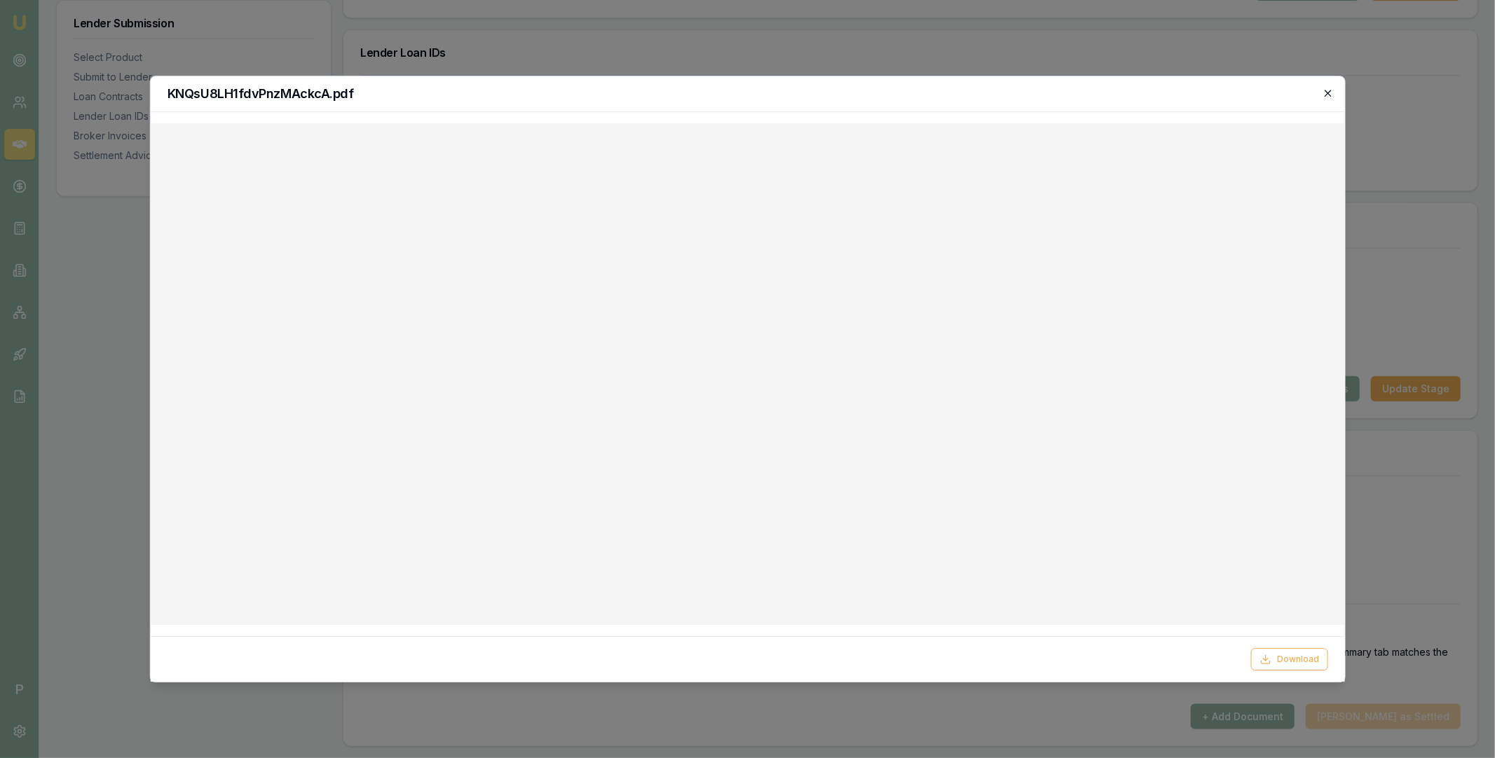
click at [1326, 90] on icon "button" at bounding box center [1327, 93] width 11 height 11
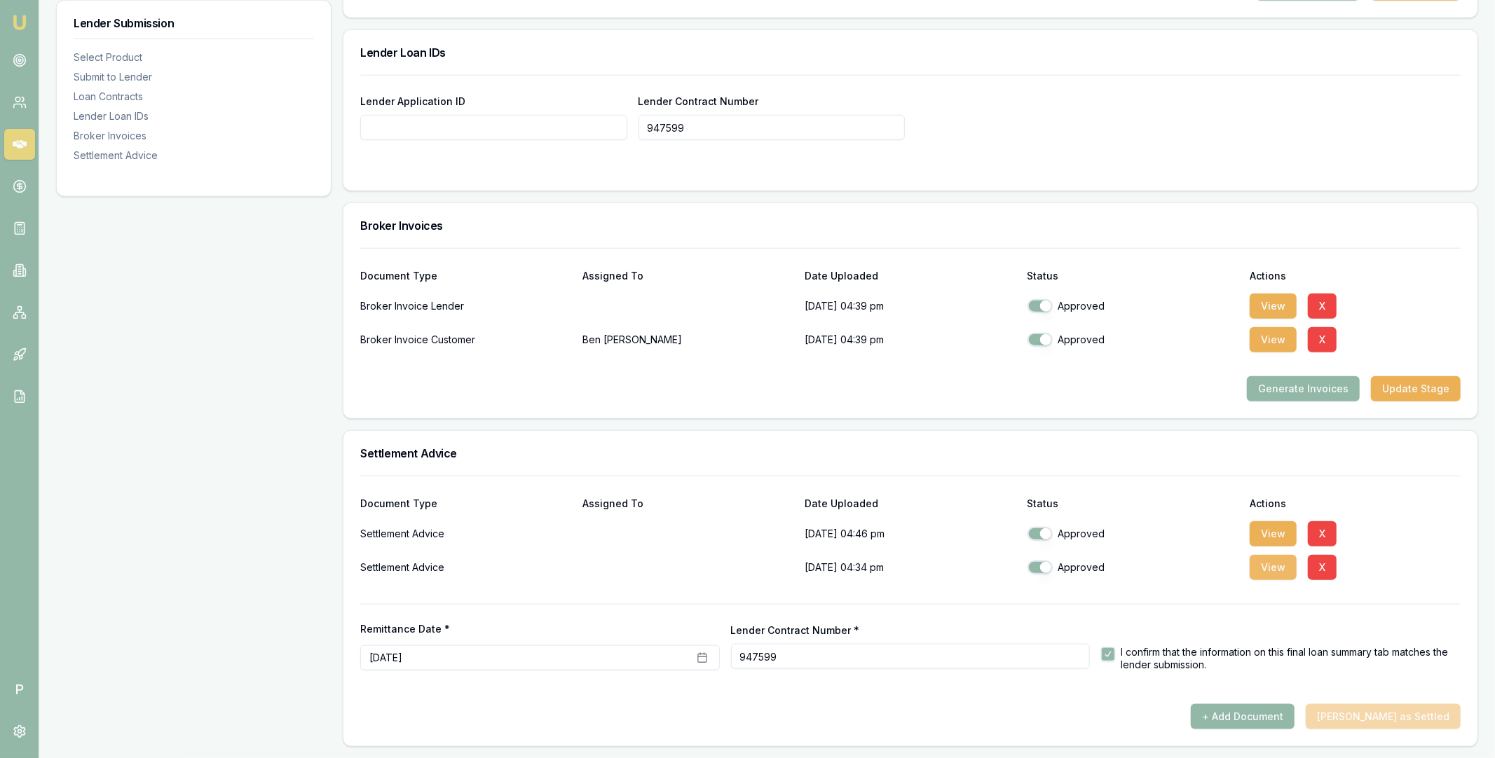
click at [1269, 561] on button "View" at bounding box center [1272, 567] width 47 height 25
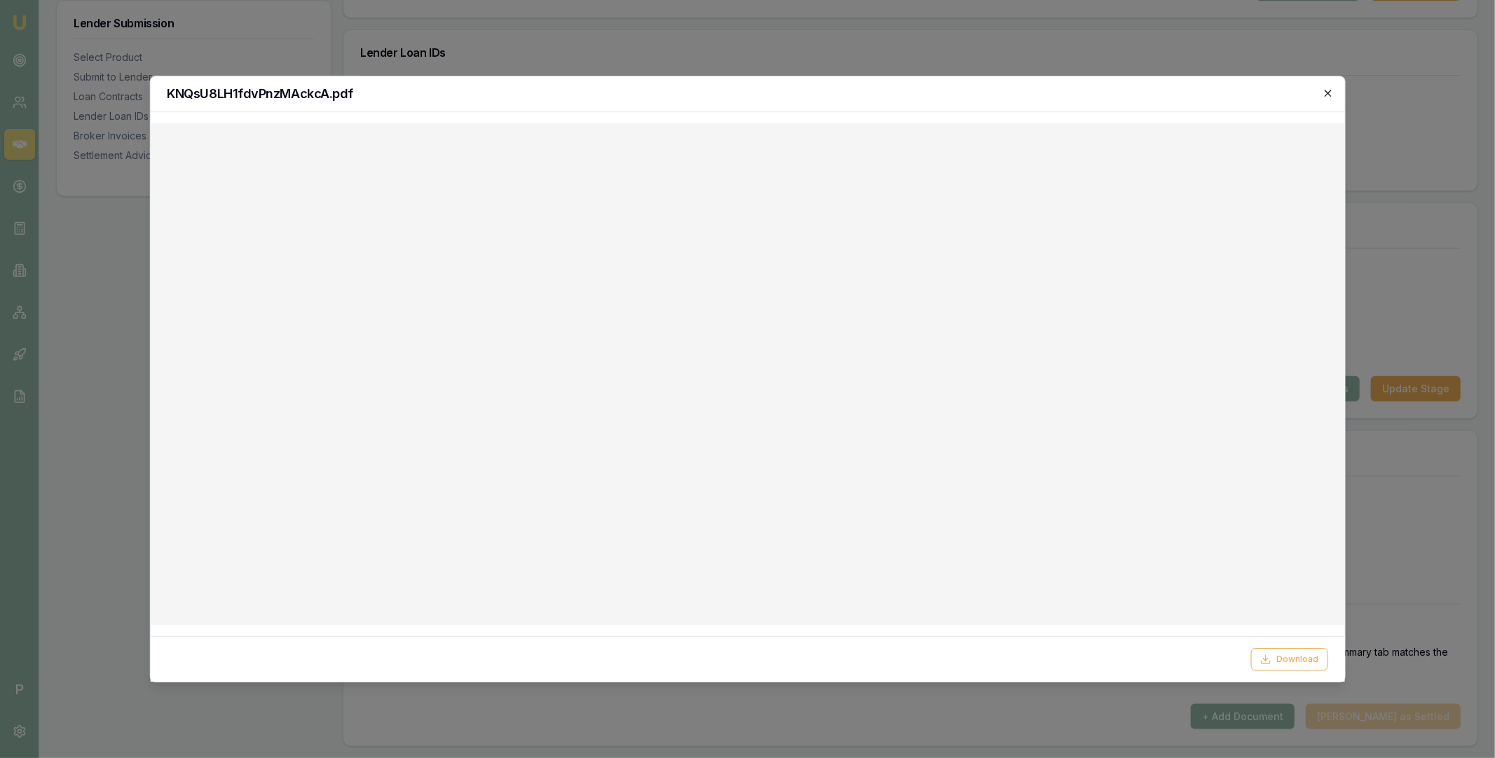
click at [1328, 95] on icon "button" at bounding box center [1327, 93] width 6 height 6
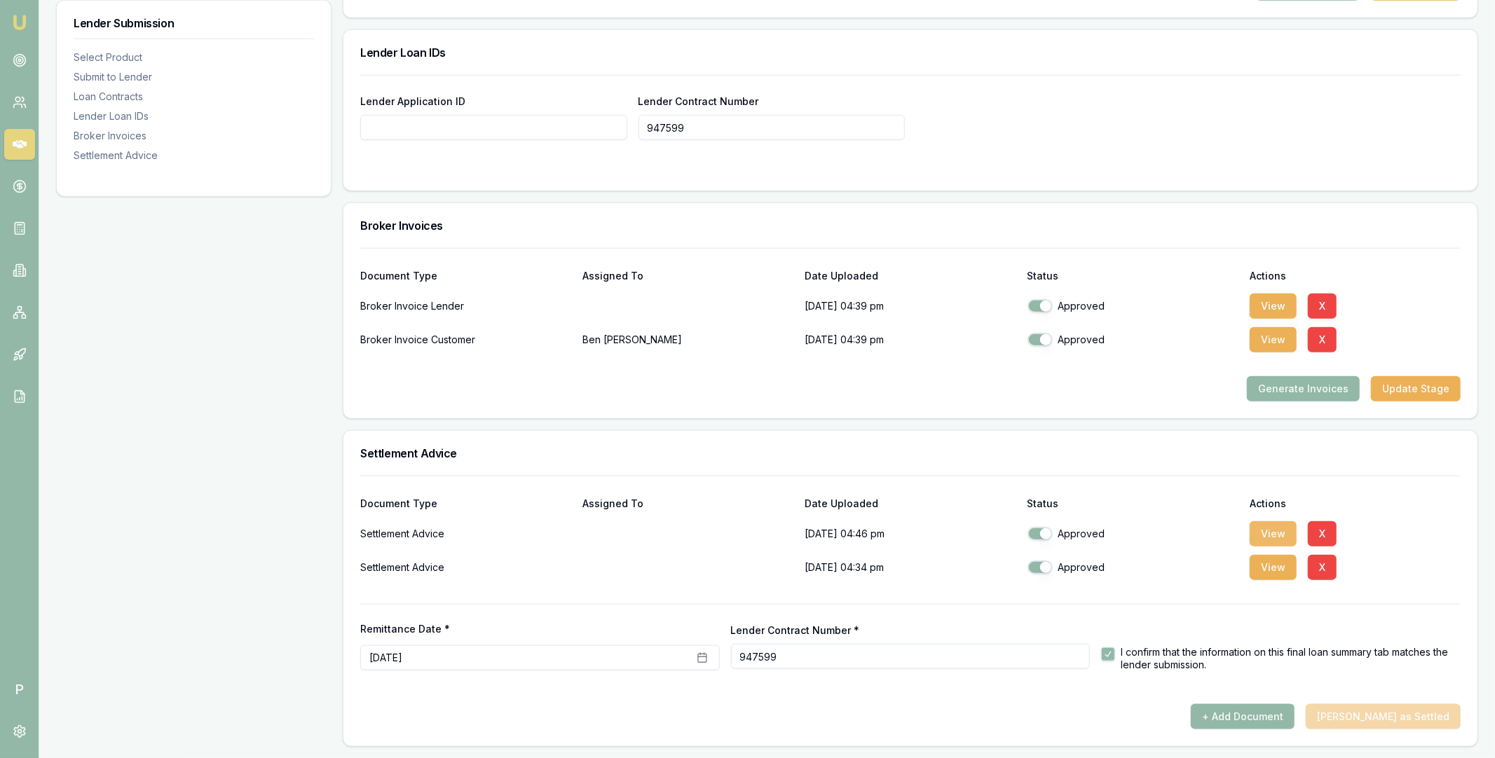
click at [1260, 534] on button "View" at bounding box center [1272, 533] width 47 height 25
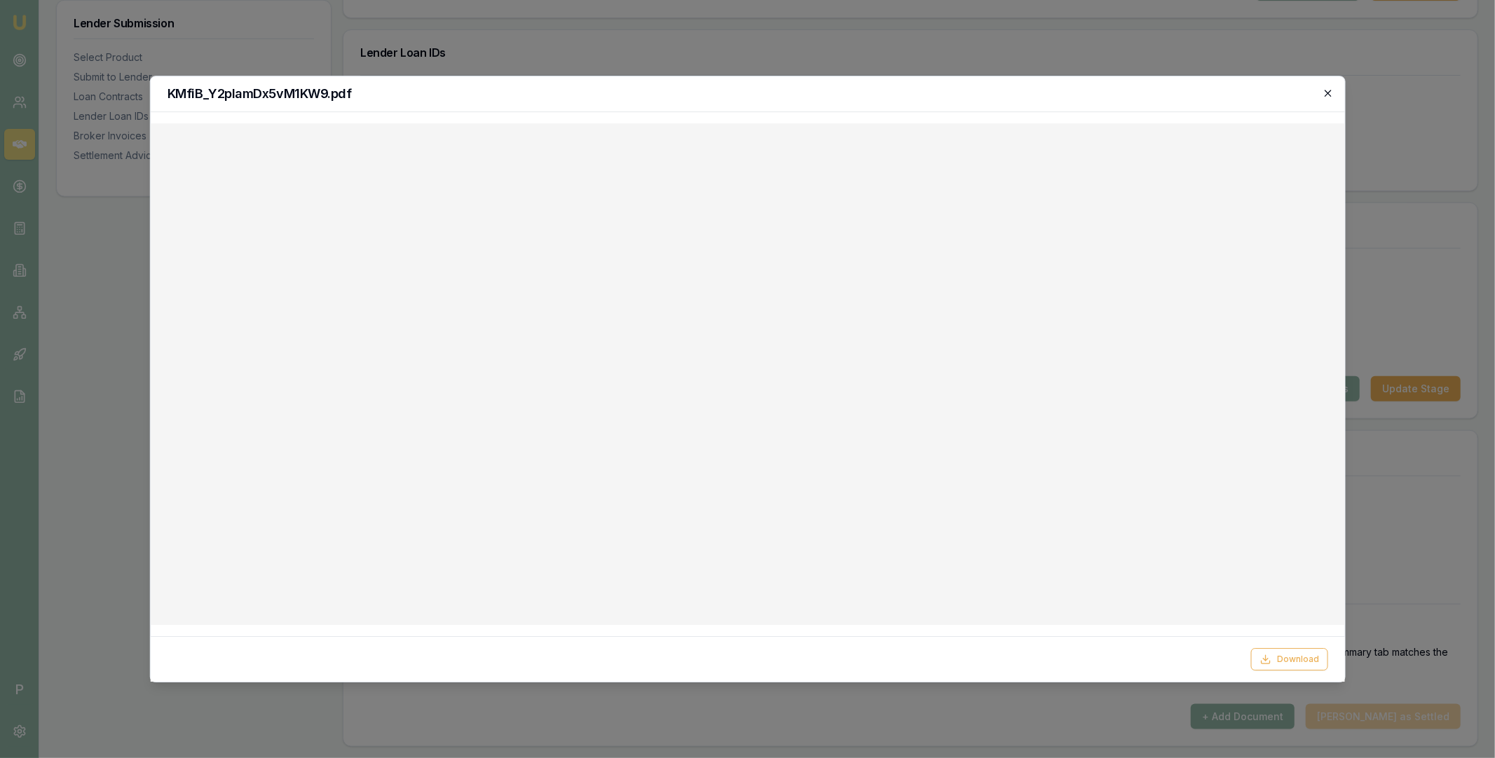
click at [1326, 95] on icon "button" at bounding box center [1327, 93] width 11 height 11
